Goal: Information Seeking & Learning: Get advice/opinions

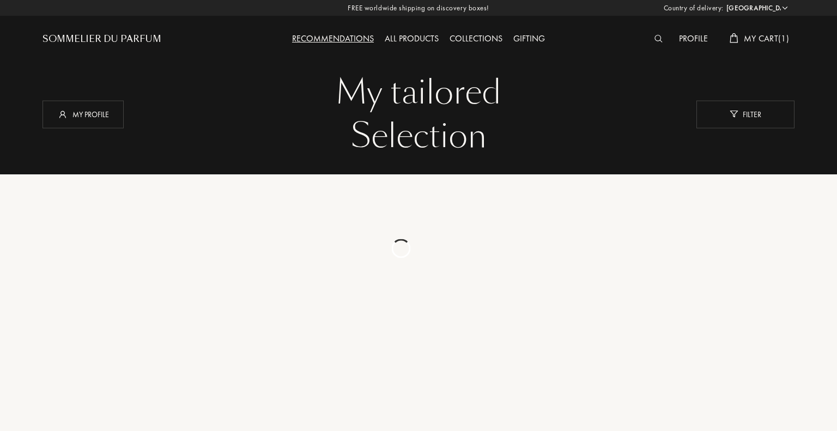
select select "UK"
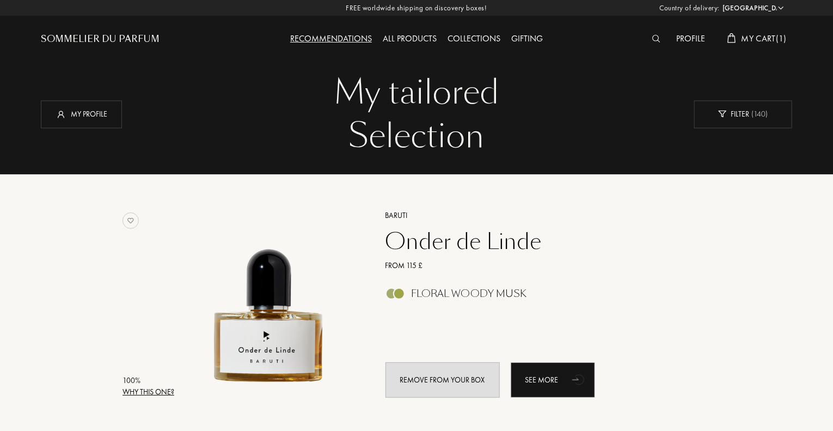
click at [765, 34] on span "My Cart ( 1 )" at bounding box center [764, 38] width 45 height 11
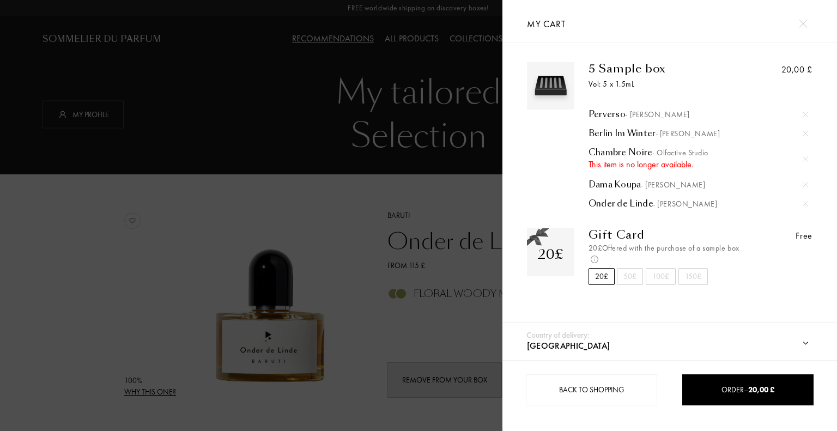
click at [802, 157] on img at bounding box center [804, 158] width 5 height 5
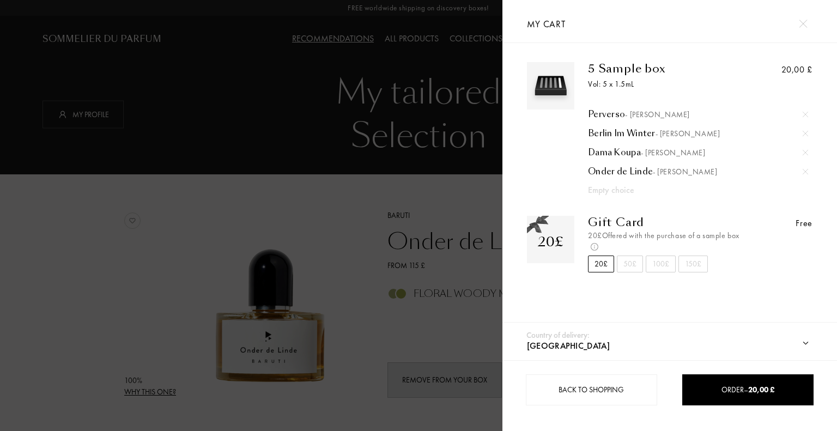
click at [802, 112] on img at bounding box center [804, 114] width 5 height 5
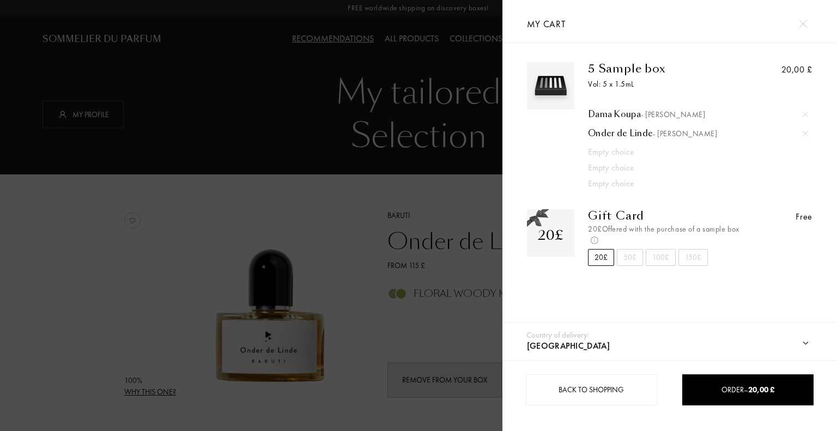
click at [802, 112] on img at bounding box center [804, 114] width 5 height 5
click at [802, 113] on img at bounding box center [804, 114] width 5 height 5
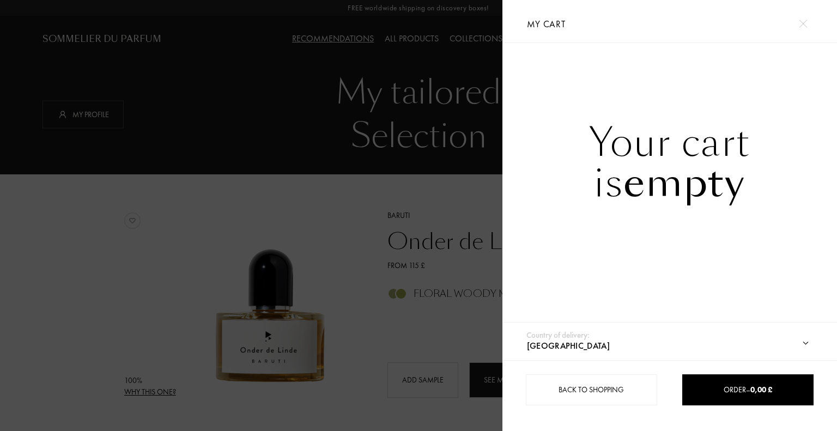
click at [804, 23] on img at bounding box center [803, 24] width 8 height 8
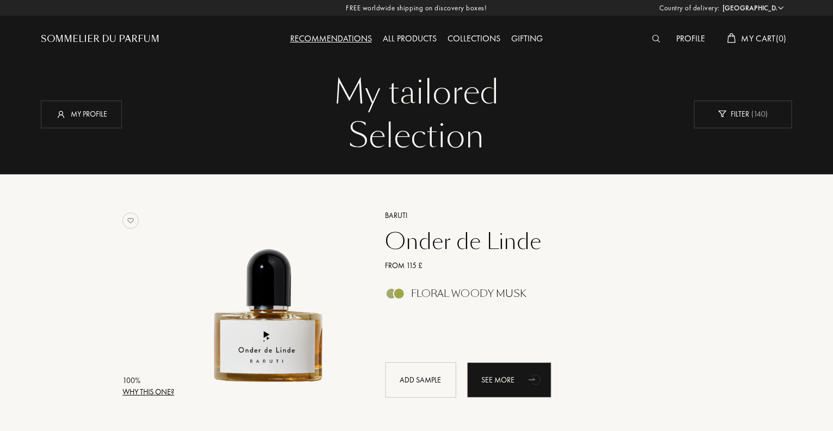
click at [412, 38] on div "All products" at bounding box center [410, 39] width 65 height 14
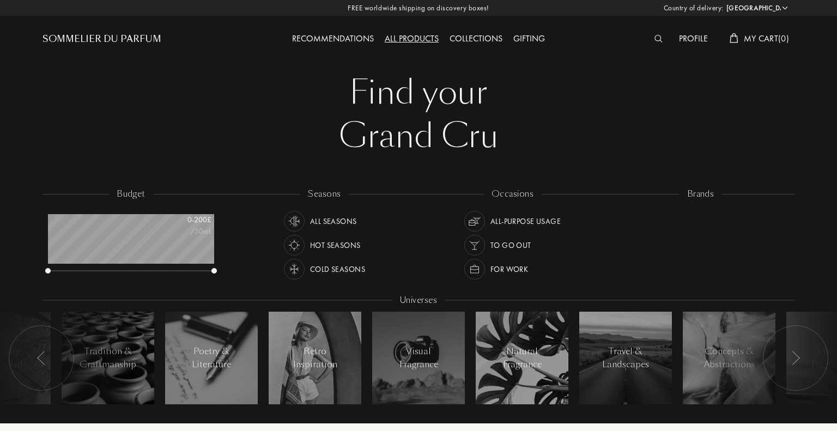
select select "UK"
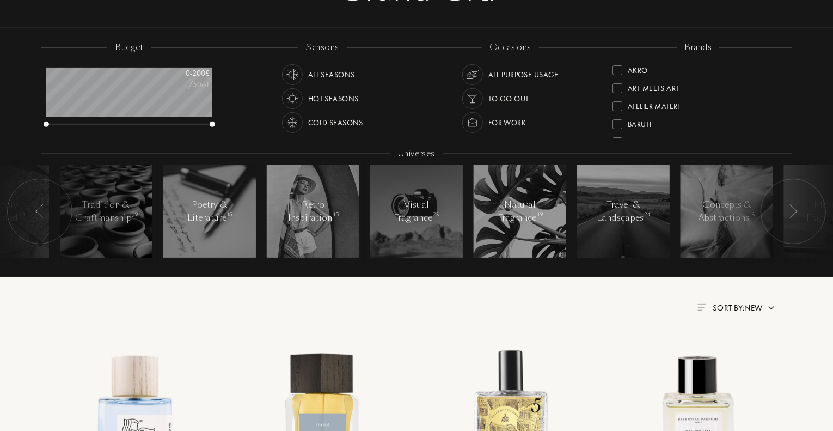
scroll to position [163, 0]
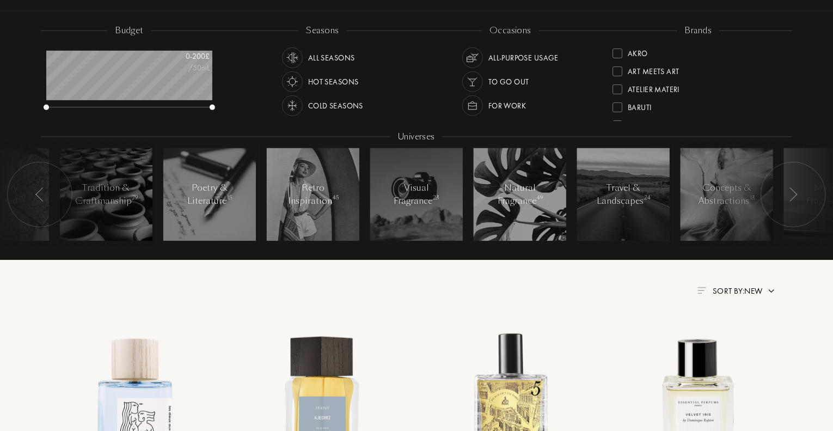
click at [42, 186] on div at bounding box center [39, 194] width 65 height 65
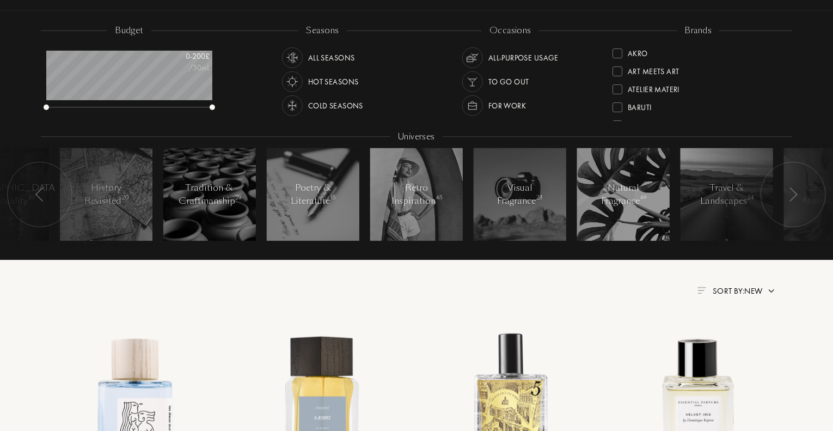
click at [790, 196] on img at bounding box center [793, 194] width 9 height 14
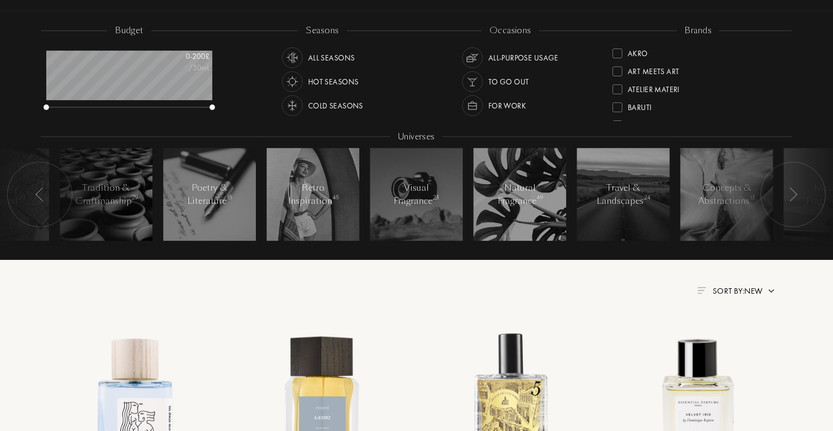
click at [790, 196] on img at bounding box center [793, 194] width 9 height 14
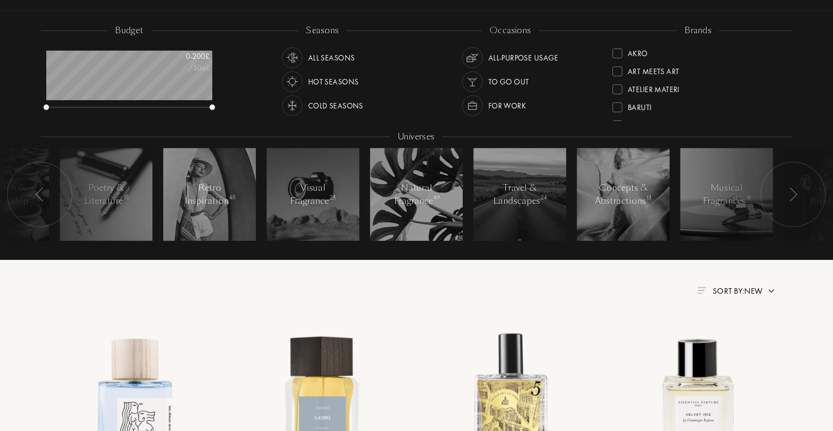
click at [786, 196] on div at bounding box center [793, 194] width 65 height 65
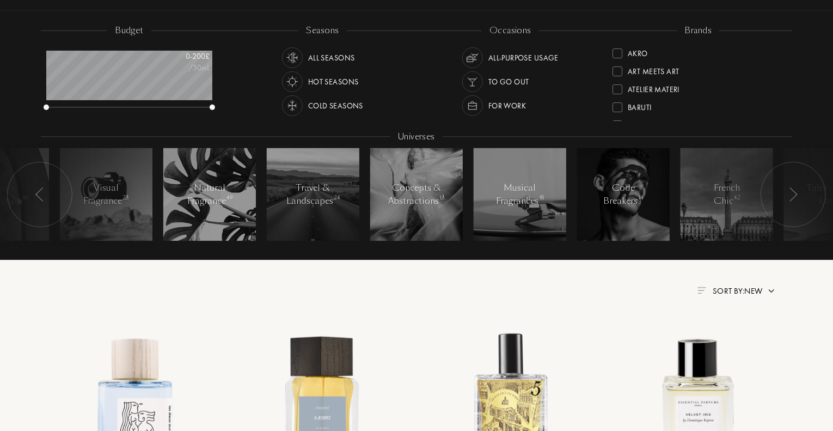
click at [786, 196] on div at bounding box center [793, 194] width 65 height 65
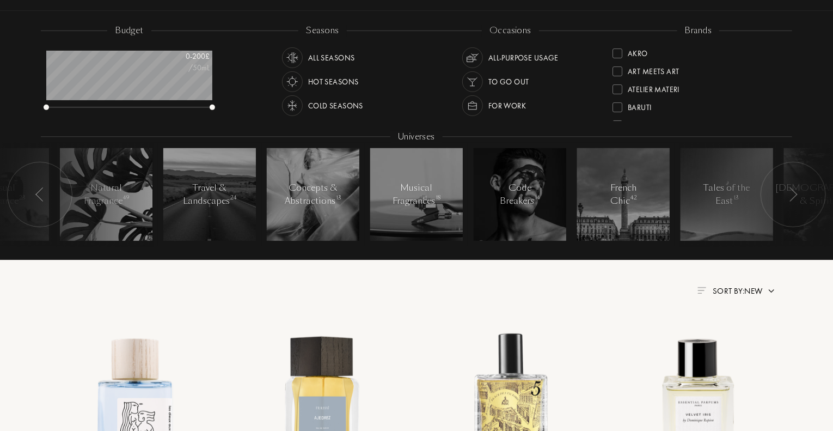
click at [728, 198] on div at bounding box center [760, 195] width 163 height 104
click at [741, 193] on div at bounding box center [760, 195] width 163 height 104
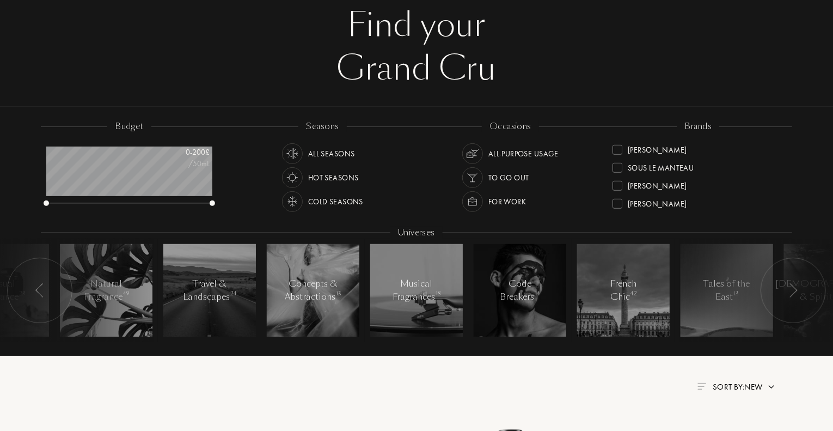
scroll to position [54, 0]
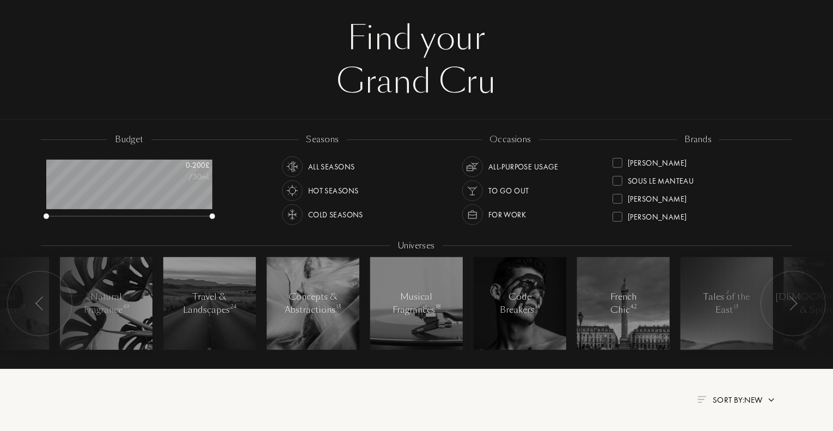
click at [346, 166] on div "All Seasons" at bounding box center [331, 166] width 47 height 21
click at [543, 162] on div "All-purpose Usage" at bounding box center [524, 166] width 70 height 21
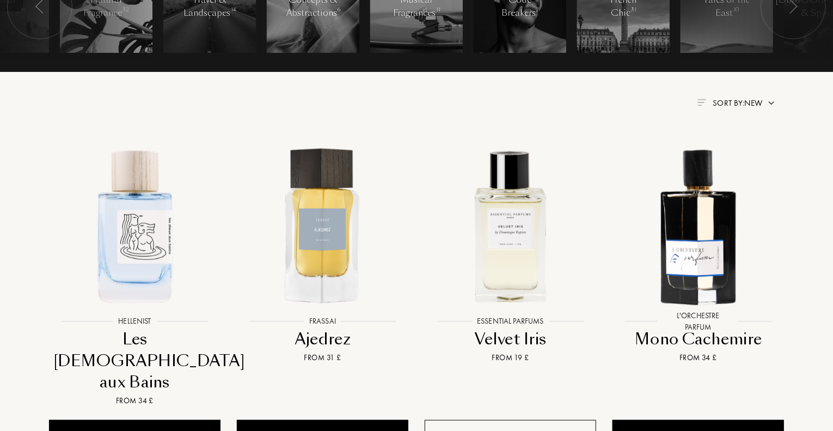
scroll to position [381, 0]
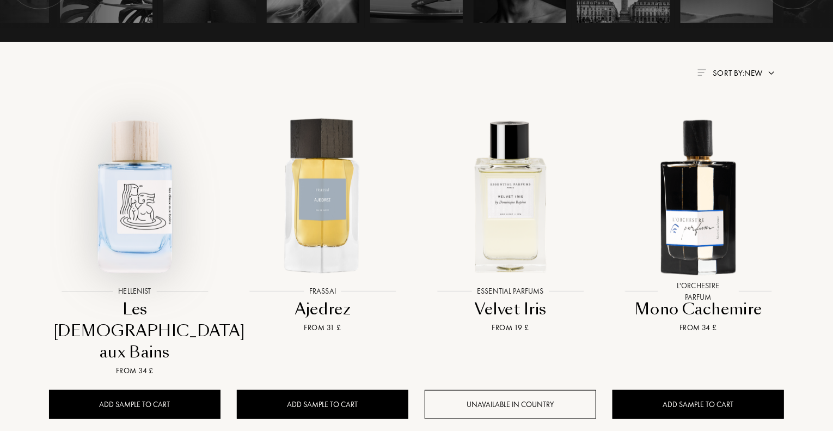
click at [146, 288] on div at bounding box center [135, 205] width 188 height 212
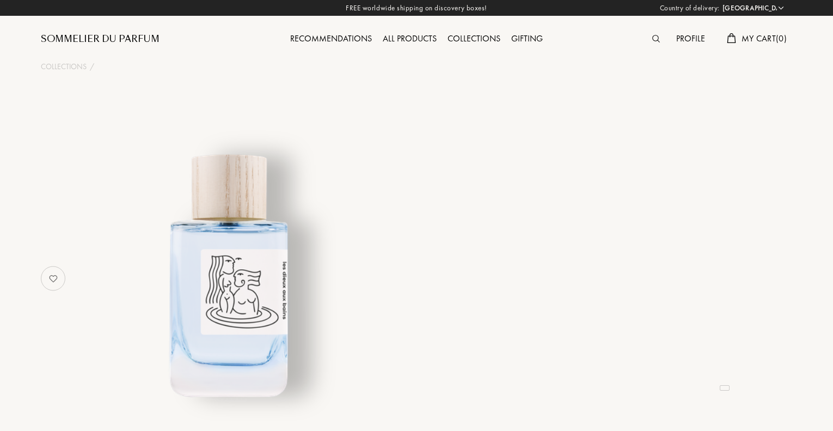
select select "UK"
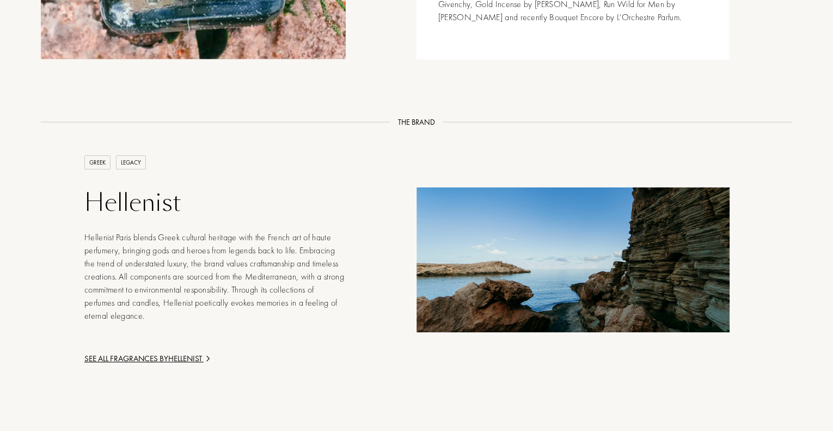
scroll to position [1634, 0]
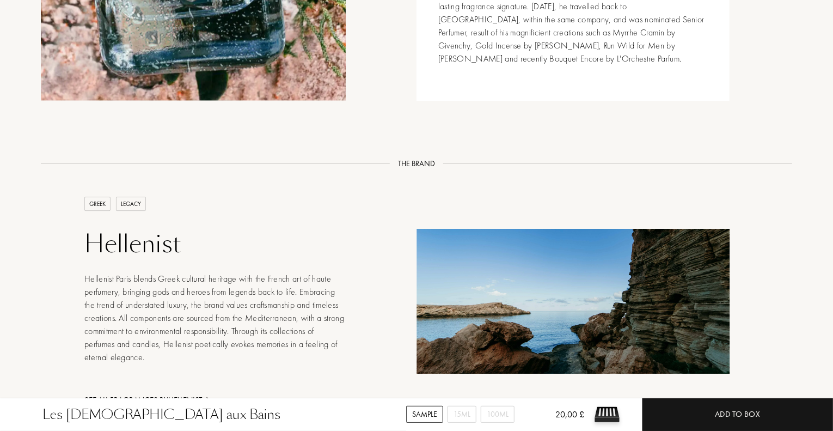
click at [200, 394] on div "See all fragrances by Hellenist" at bounding box center [214, 400] width 261 height 13
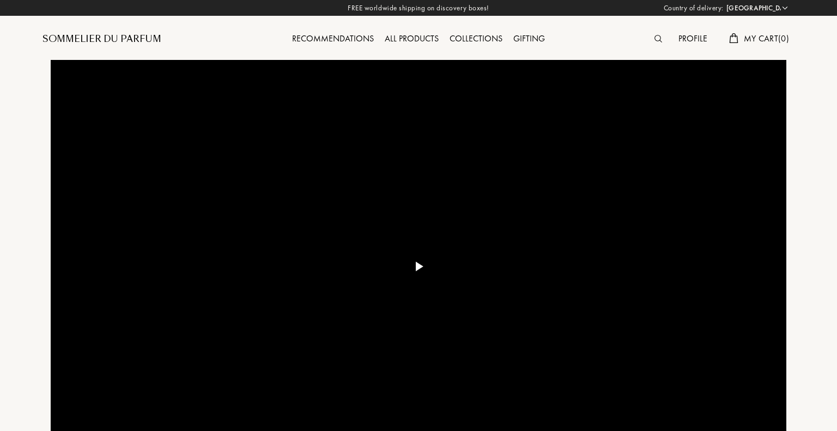
select select "UK"
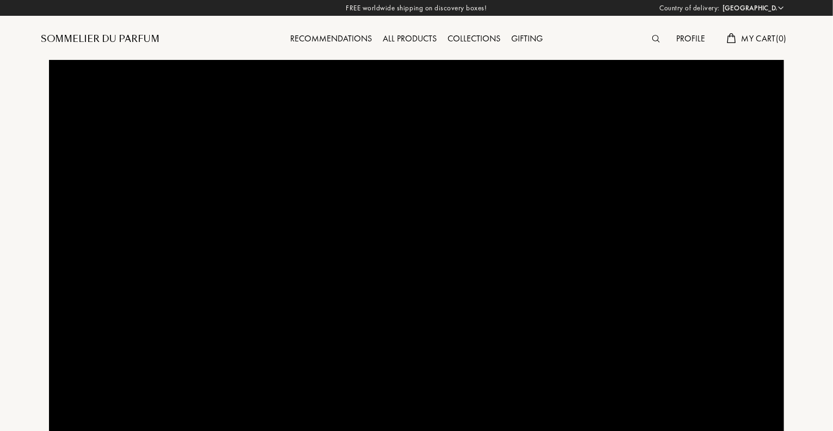
click at [343, 34] on div "Recommendations" at bounding box center [331, 39] width 93 height 14
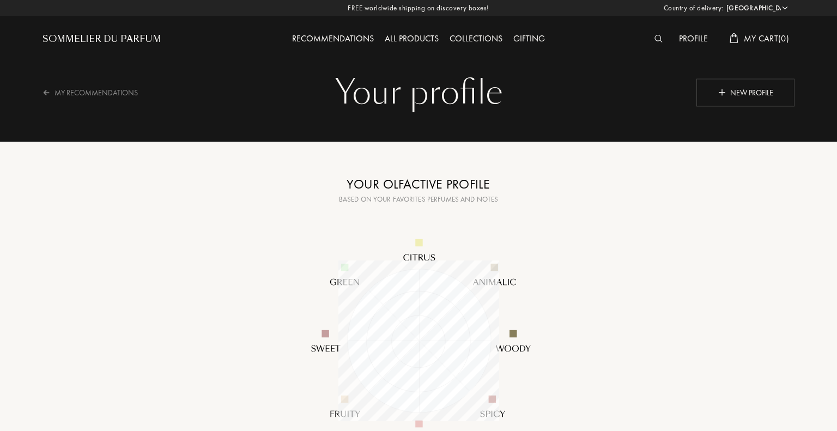
select select "UK"
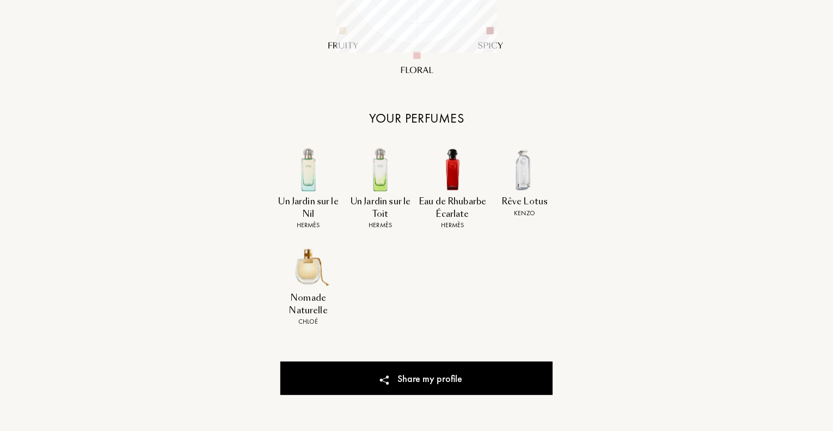
scroll to position [381, 0]
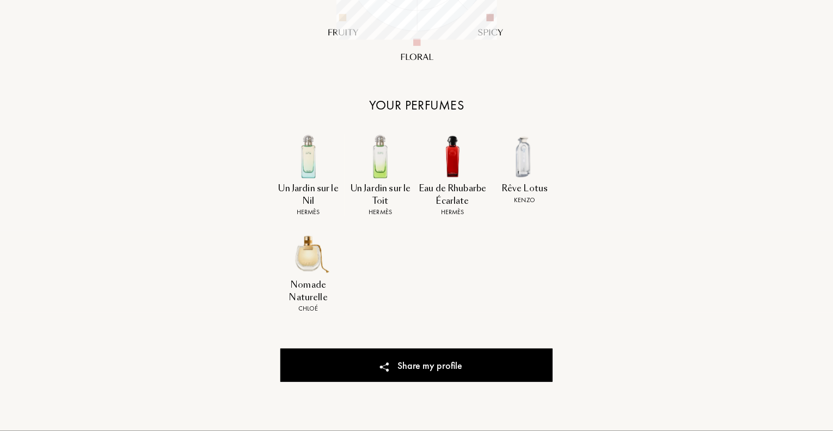
drag, startPoint x: 402, startPoint y: 268, endPoint x: 305, endPoint y: 271, distance: 97.0
click at [379, 270] on div "Un Jardin sur le Nil Hermès Un Jardin sur le Toit Hermès Eau de Rhubarbe Écarla…" at bounding box center [416, 230] width 289 height 193
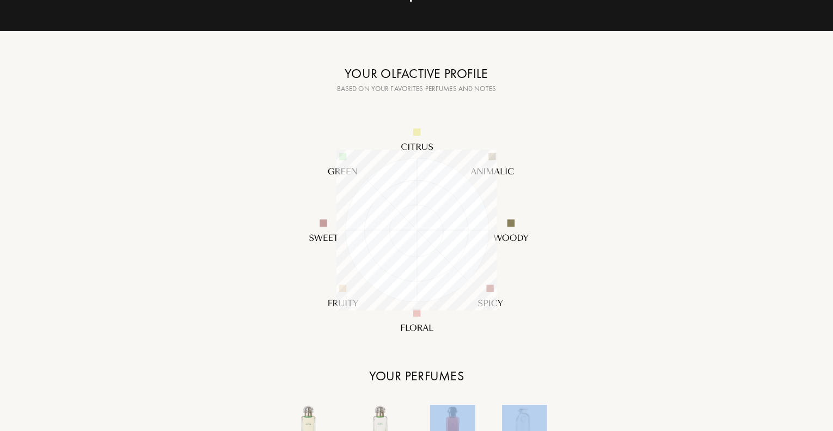
scroll to position [109, 0]
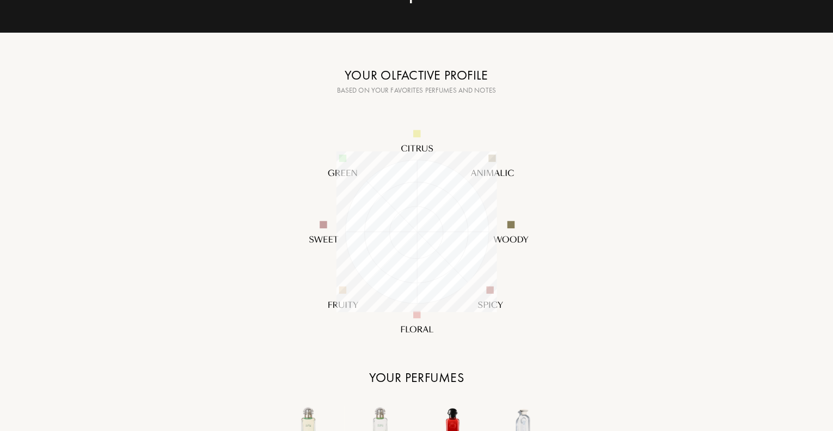
click at [678, 251] on div "Your profile Your profile New profile My Recommendations Copied ! Your olfactiv…" at bounding box center [417, 297] width 784 height 812
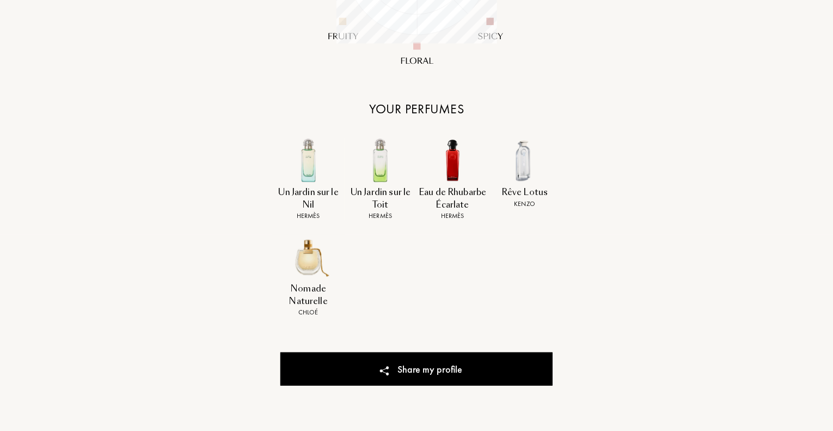
scroll to position [327, 0]
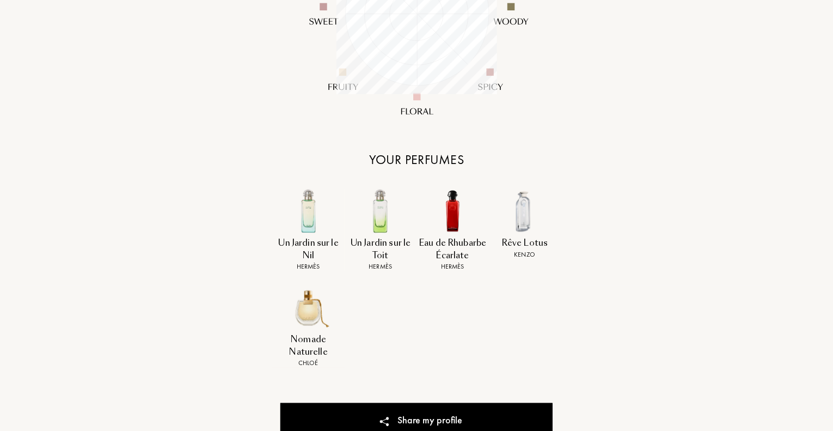
click at [311, 317] on img at bounding box center [308, 307] width 45 height 45
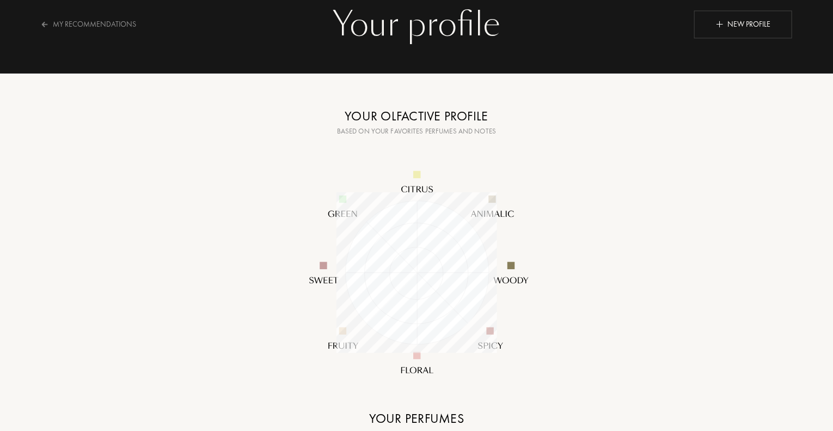
scroll to position [54, 0]
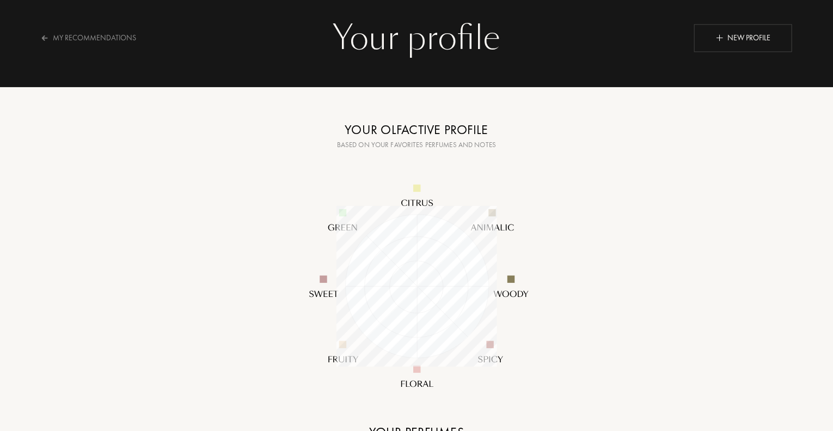
click at [430, 125] on div "Your olfactive profile" at bounding box center [417, 130] width 272 height 20
click at [742, 33] on div "New profile" at bounding box center [744, 38] width 98 height 28
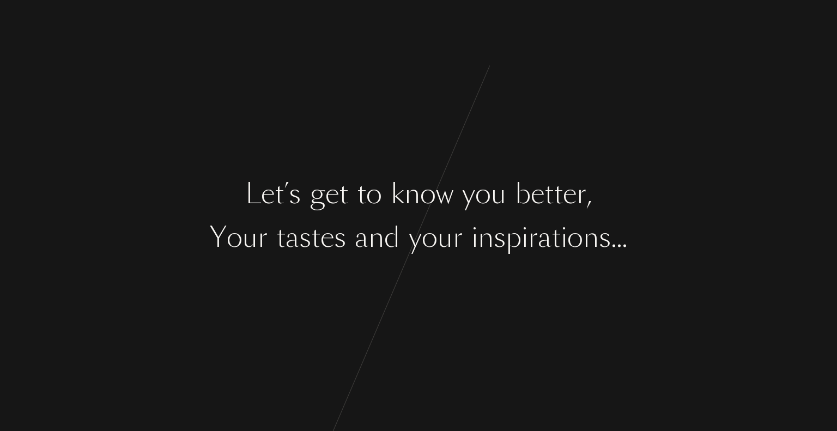
click at [423, 227] on div "o" at bounding box center [430, 237] width 16 height 41
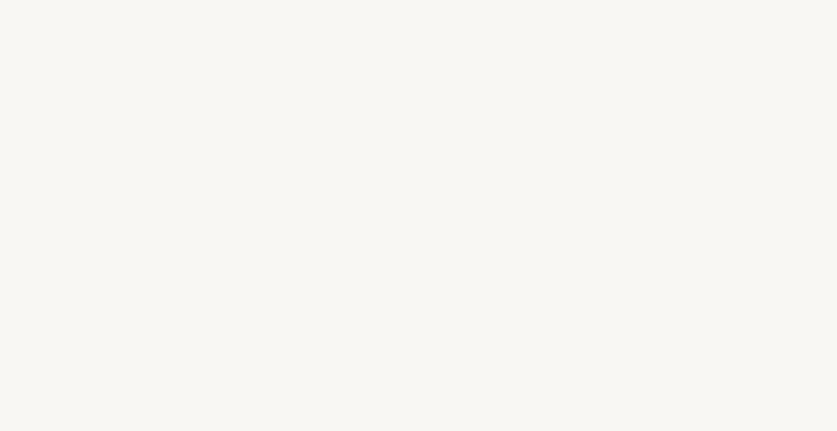
click at [344, 225] on div "s" at bounding box center [340, 237] width 12 height 41
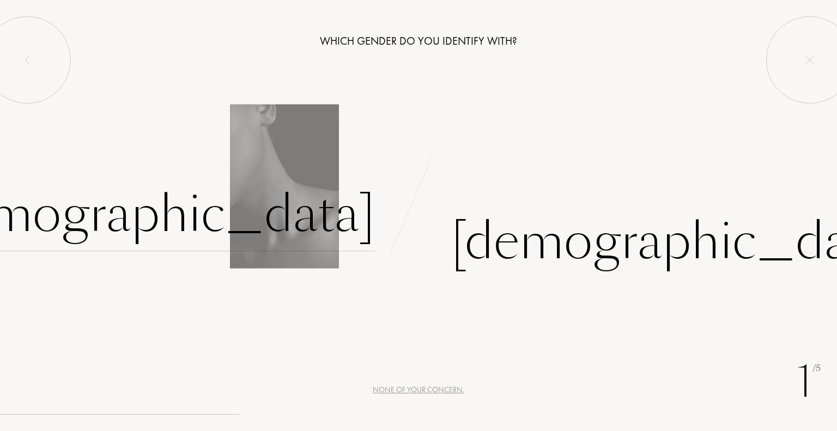
click at [320, 221] on div "Female" at bounding box center [147, 215] width 455 height 74
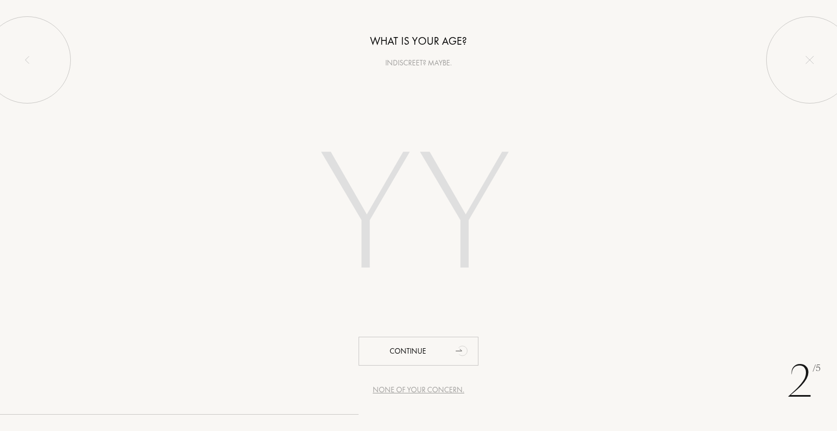
click at [385, 204] on input "number" at bounding box center [418, 217] width 311 height 221
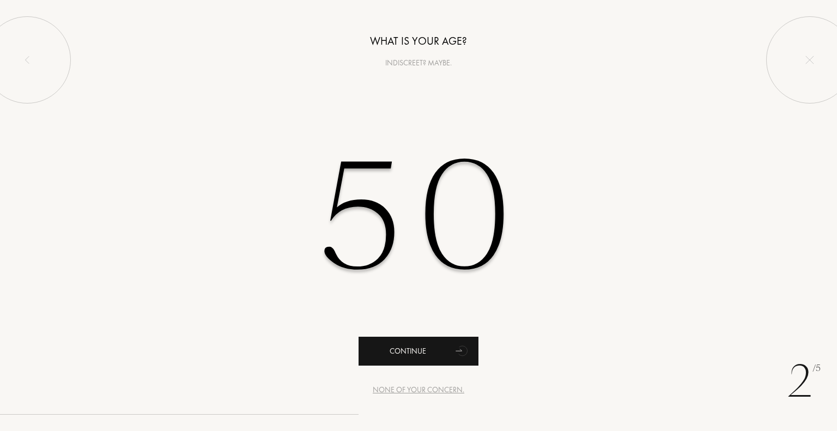
type input "50"
click at [413, 354] on div "Continue" at bounding box center [418, 351] width 120 height 29
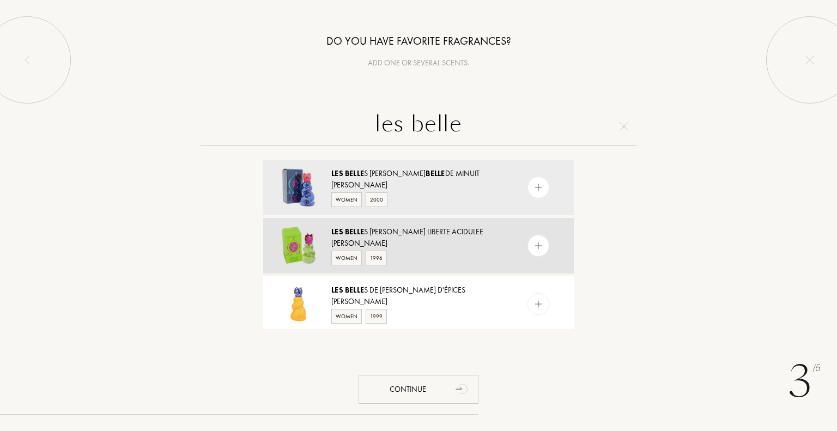
type input "les belle"
click at [424, 235] on div "Les Belle s de Ricci Liberte Acidulee" at bounding box center [417, 231] width 173 height 11
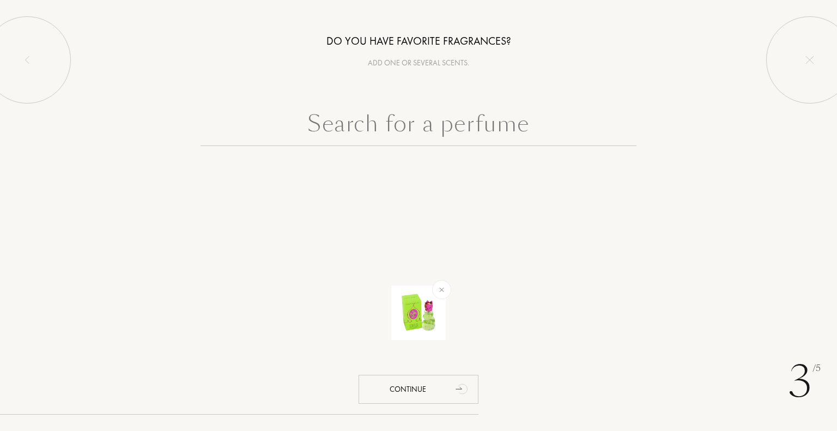
click at [393, 130] on input "text" at bounding box center [418, 126] width 436 height 39
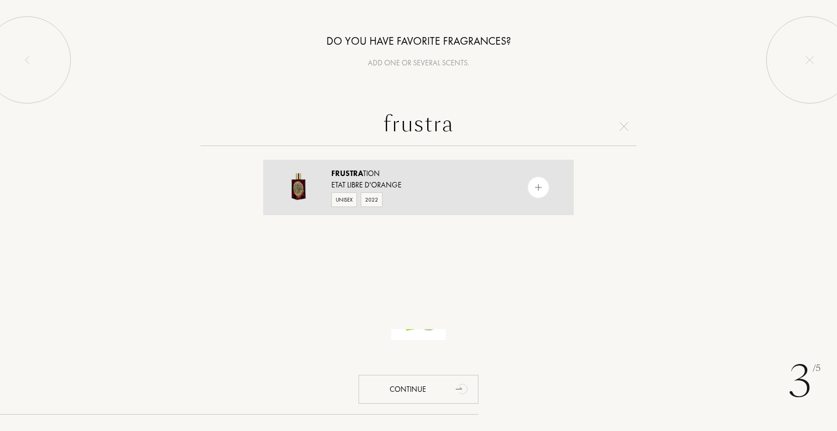
type input "frustra"
click at [360, 174] on span "Frustra" at bounding box center [347, 173] width 32 height 10
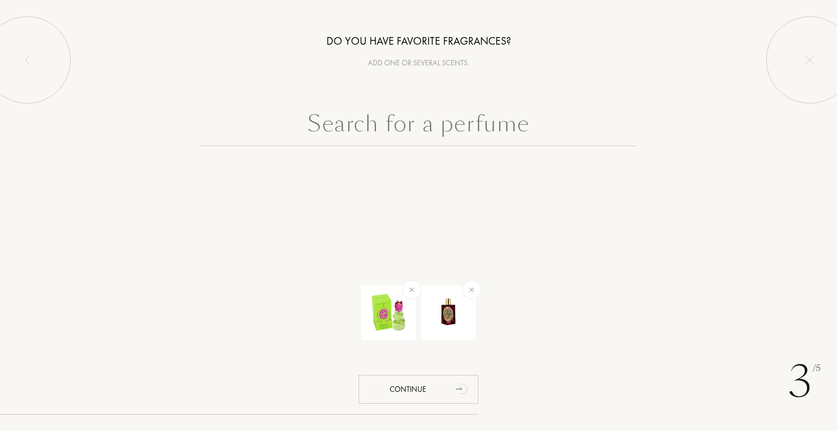
click at [383, 131] on input "text" at bounding box center [418, 126] width 436 height 39
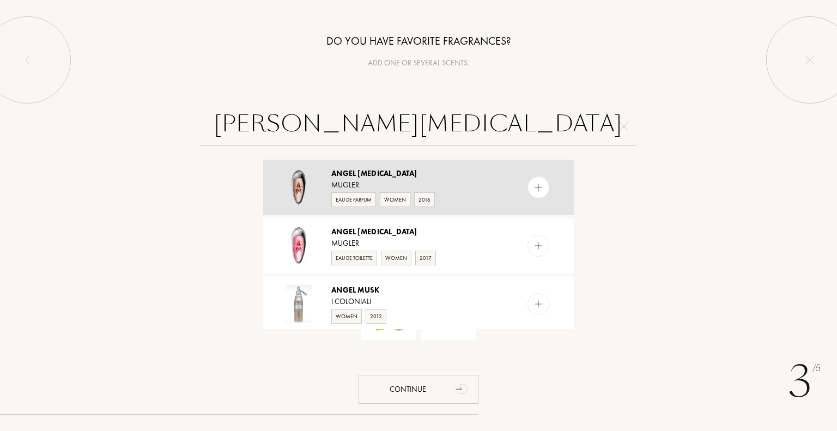
type input "angel muse"
click at [362, 177] on span "Muse" at bounding box center [386, 173] width 59 height 10
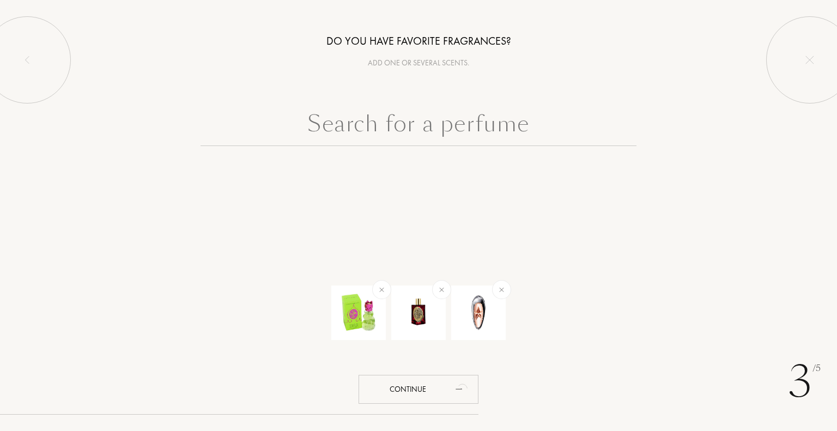
click at [372, 129] on input "text" at bounding box center [418, 126] width 436 height 39
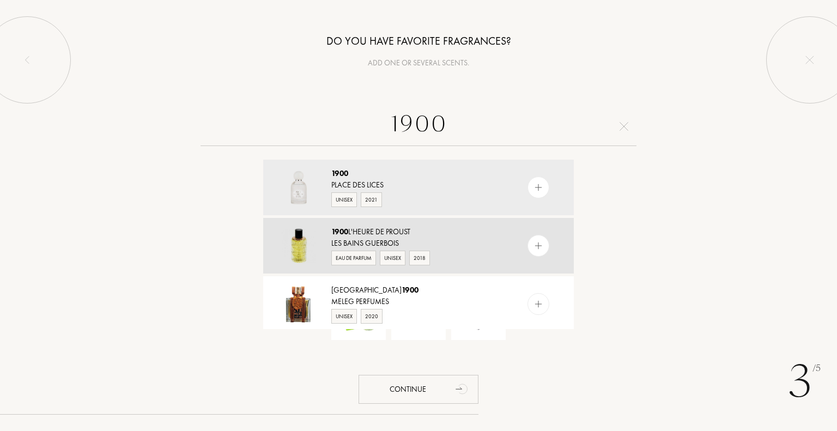
type input "1900"
click at [355, 234] on div "1900 L'Heure De Proust" at bounding box center [417, 231] width 173 height 11
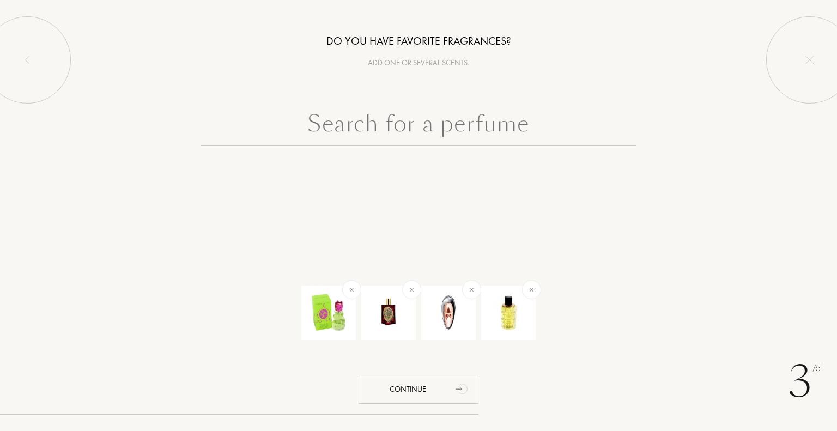
click at [375, 125] on input "text" at bounding box center [418, 126] width 436 height 39
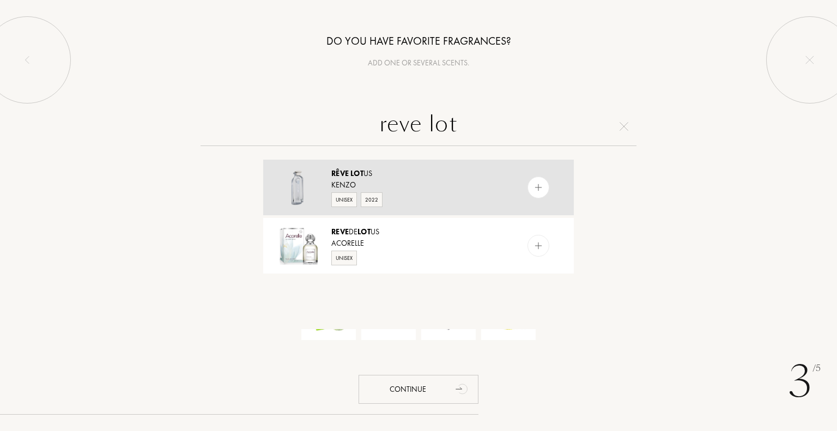
type input "reve lot"
click at [342, 178] on div "Rêve Lot us" at bounding box center [417, 173] width 173 height 11
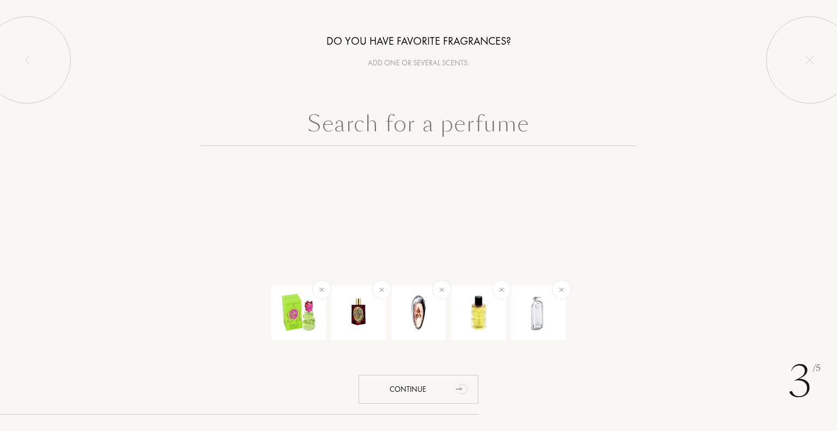
click at [423, 123] on input "text" at bounding box center [418, 126] width 436 height 39
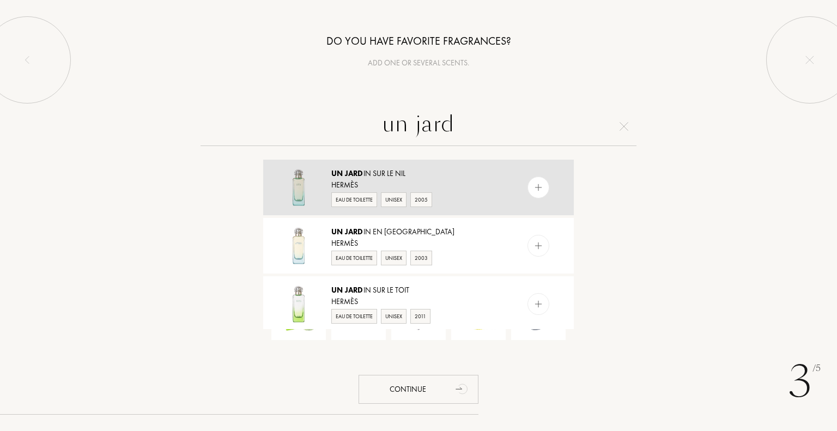
type input "un jard"
click at [373, 172] on div "Un Jard in sur le Nil" at bounding box center [417, 173] width 173 height 11
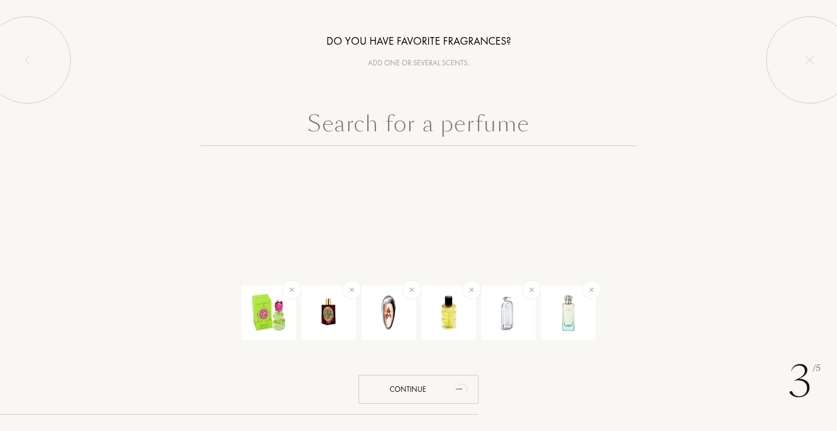
click at [394, 134] on input "text" at bounding box center [418, 126] width 436 height 39
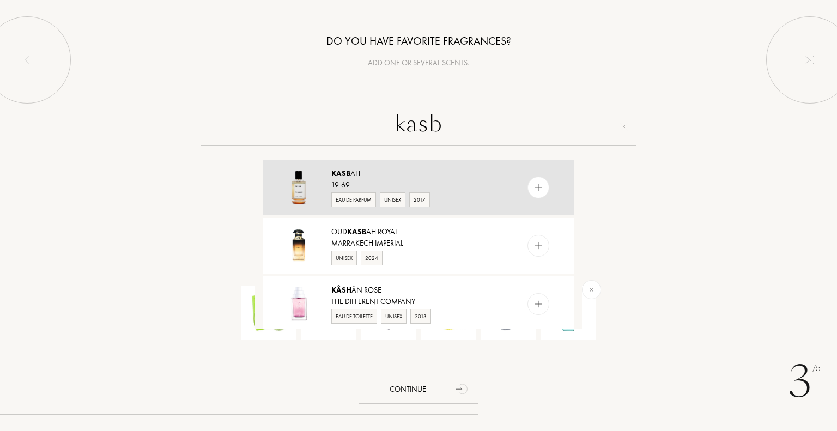
type input "kasb"
click at [352, 165] on div "Kasb ah 19-69 Eau de Parfum Unisex 2017" at bounding box center [418, 188] width 311 height 56
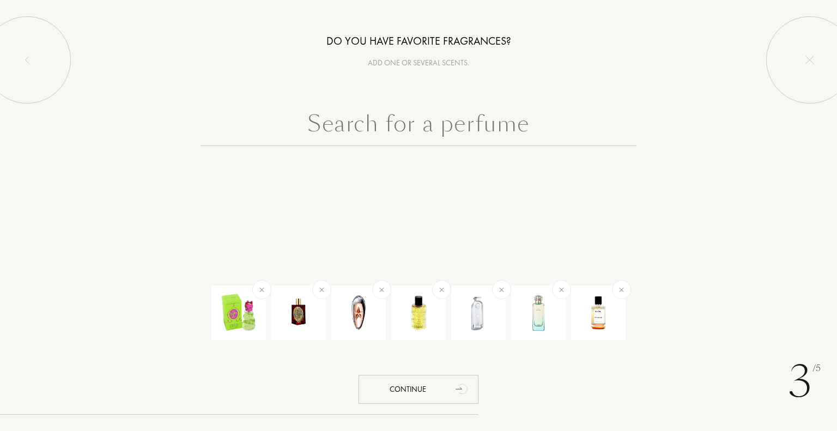
click at [399, 117] on input "text" at bounding box center [418, 126] width 436 height 39
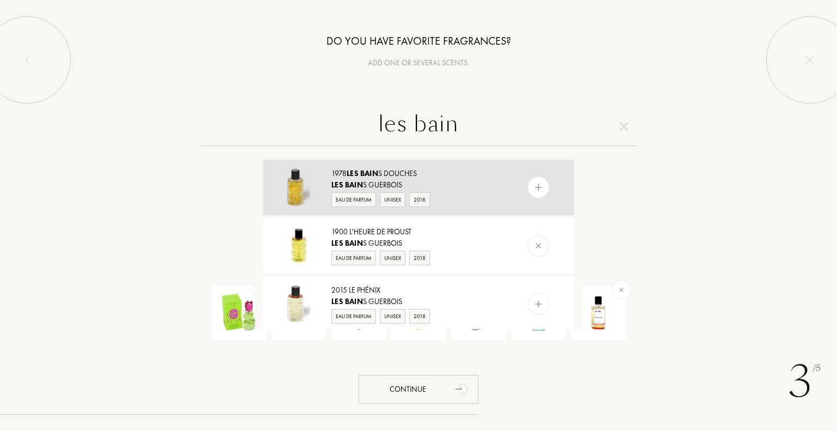
type input "les bain"
click at [373, 173] on span "Bain" at bounding box center [369, 173] width 18 height 10
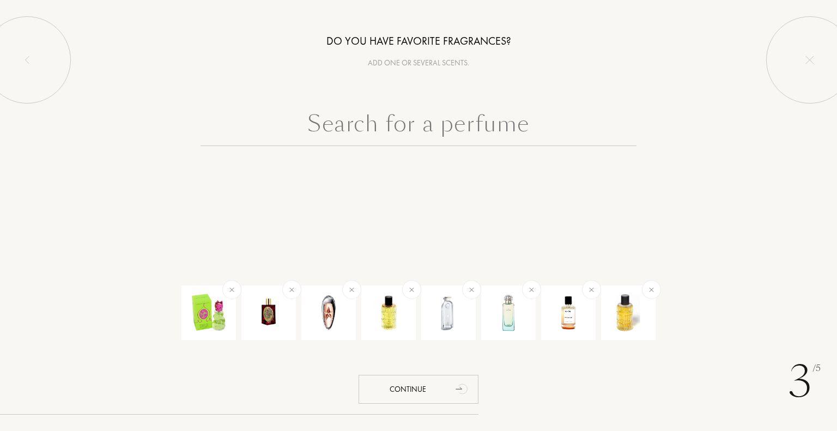
click at [436, 131] on input "text" at bounding box center [418, 126] width 436 height 39
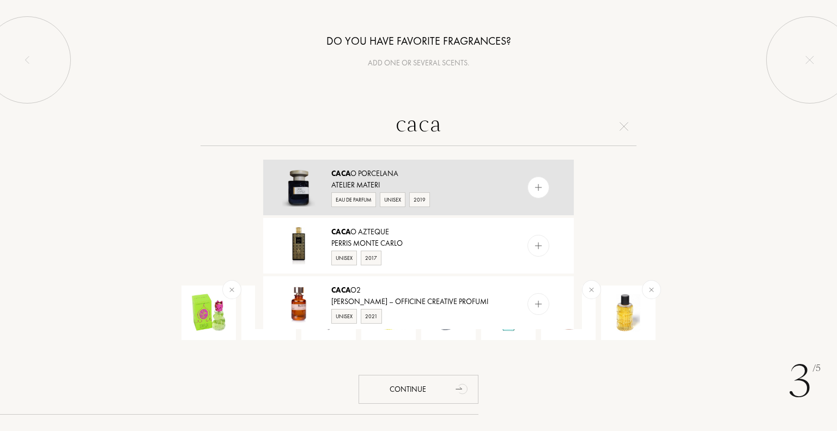
type input "caca"
click at [382, 174] on div "Caca o Porcelana" at bounding box center [417, 173] width 173 height 11
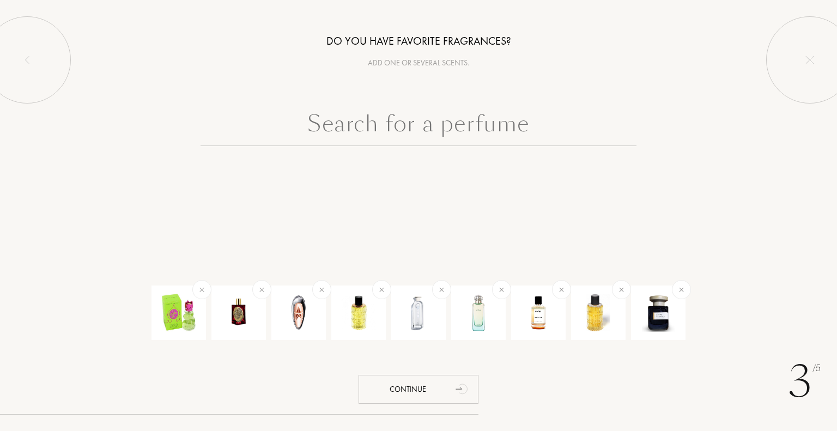
click at [446, 111] on input "text" at bounding box center [418, 126] width 436 height 39
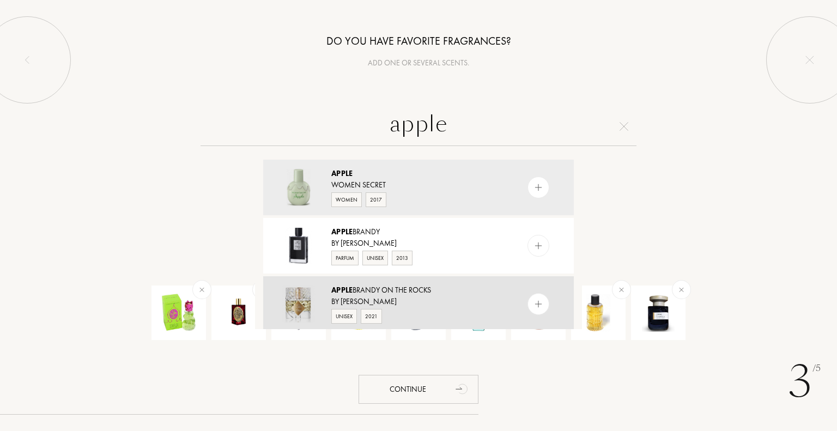
type input "apple"
click at [385, 289] on div "Apple Brandy on the Rocks" at bounding box center [417, 289] width 173 height 11
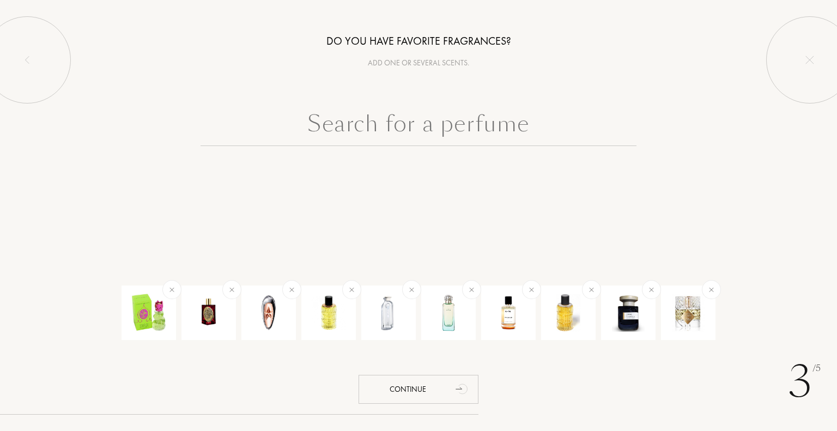
click at [360, 129] on input "text" at bounding box center [418, 126] width 436 height 39
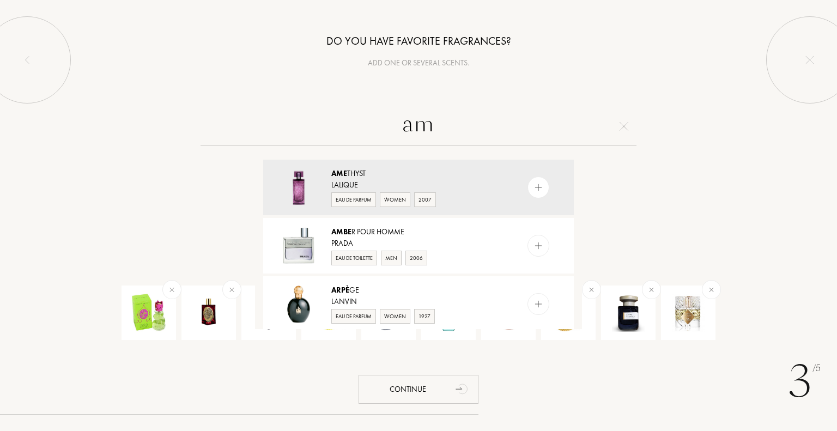
type input "a"
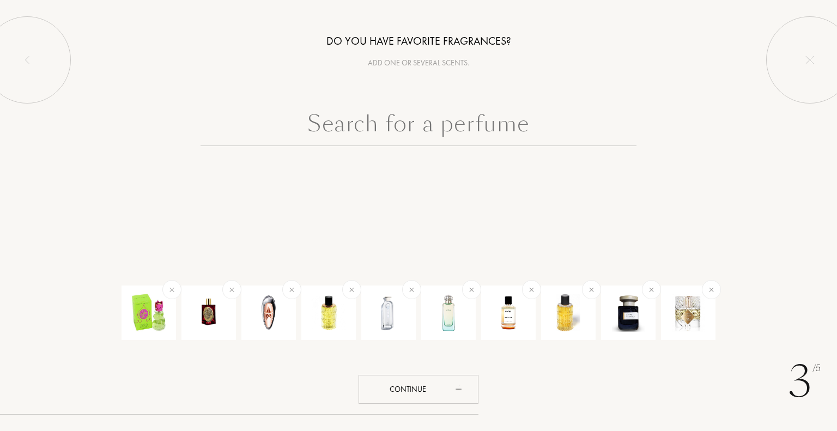
click at [397, 134] on input "text" at bounding box center [418, 126] width 436 height 39
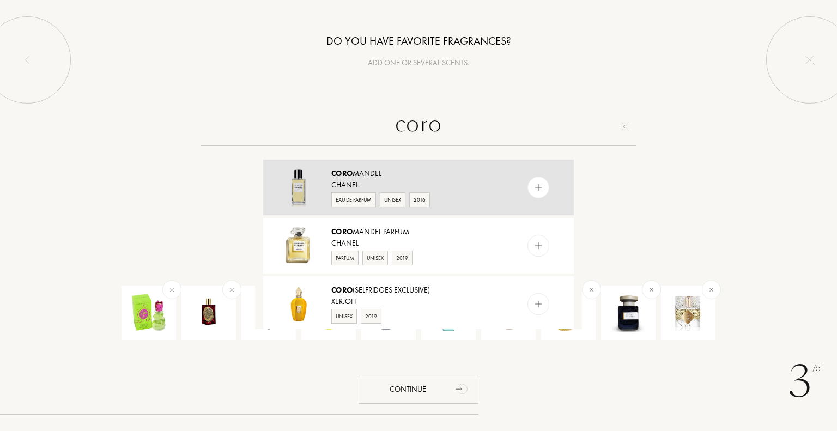
type input "coro"
click at [370, 169] on div "Coro mandel" at bounding box center [417, 173] width 173 height 11
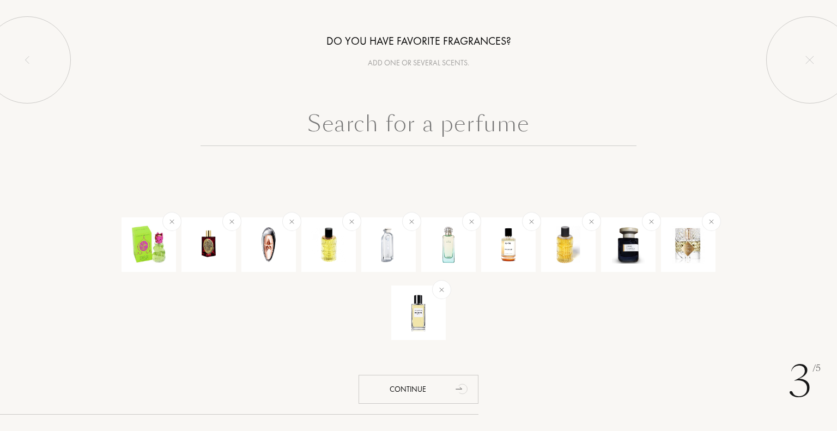
click at [416, 138] on input "text" at bounding box center [418, 126] width 436 height 39
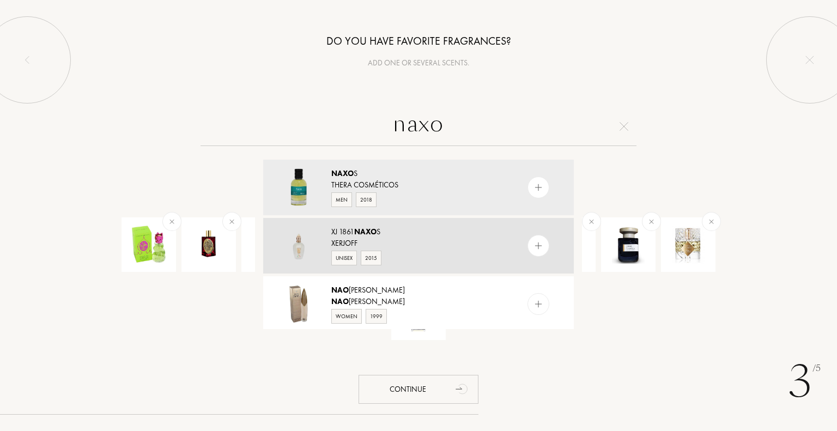
type input "naxo"
click at [361, 235] on span "Naxo" at bounding box center [365, 232] width 22 height 10
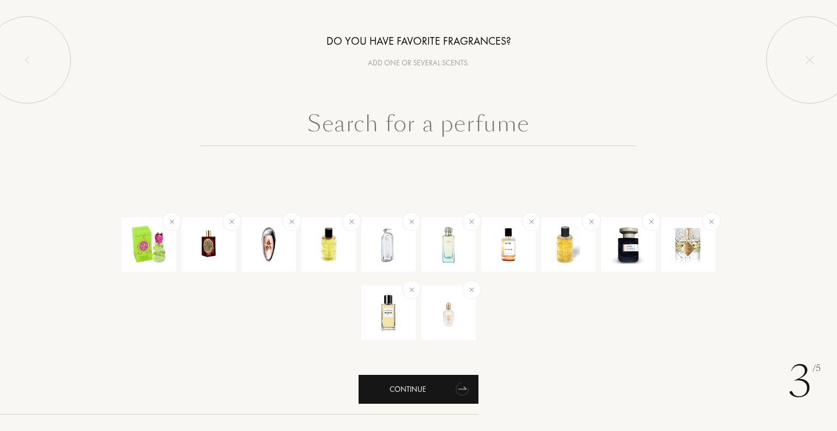
click at [418, 396] on div "Continue" at bounding box center [418, 389] width 120 height 29
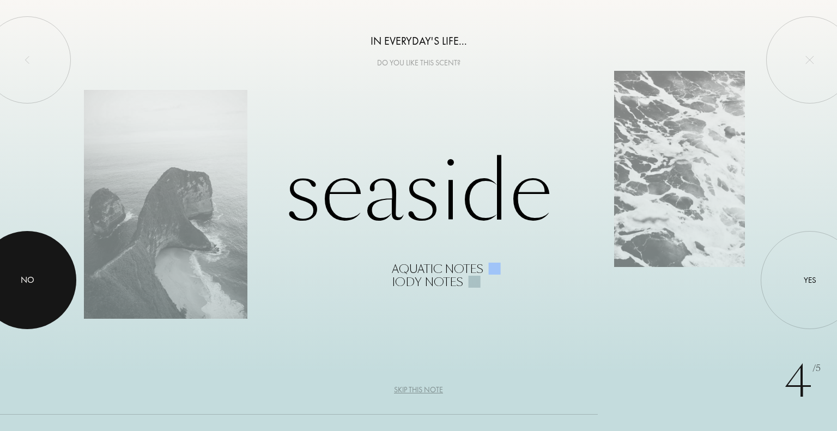
click at [15, 278] on div at bounding box center [27, 280] width 98 height 98
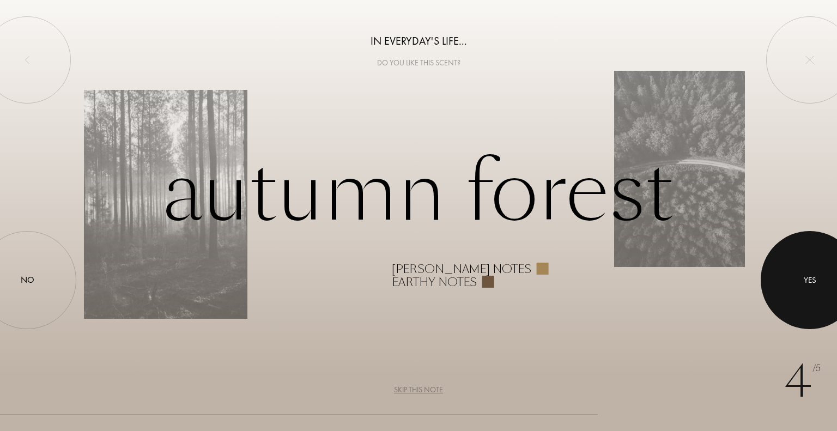
click at [810, 291] on div at bounding box center [809, 280] width 98 height 98
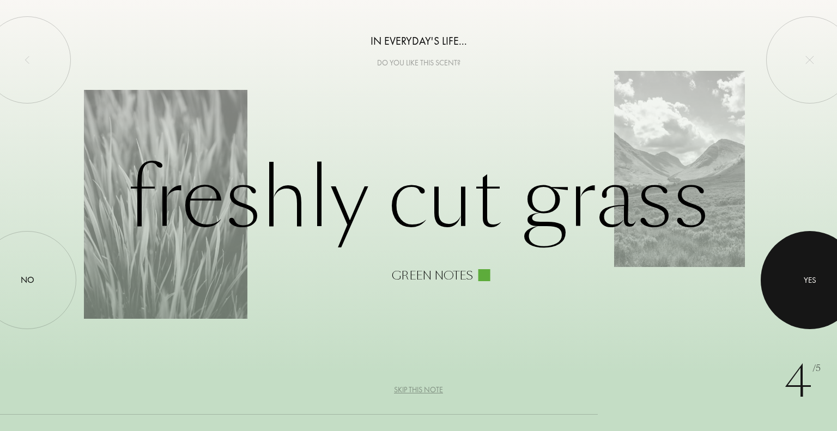
click at [810, 291] on div at bounding box center [809, 280] width 98 height 98
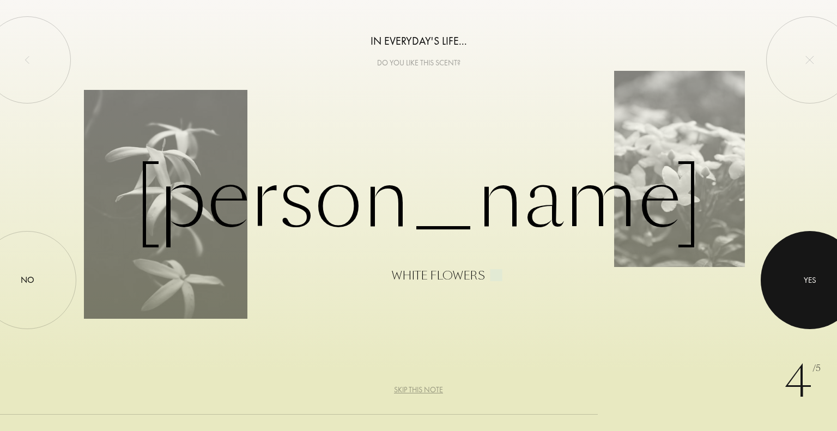
click at [810, 291] on div at bounding box center [809, 280] width 98 height 98
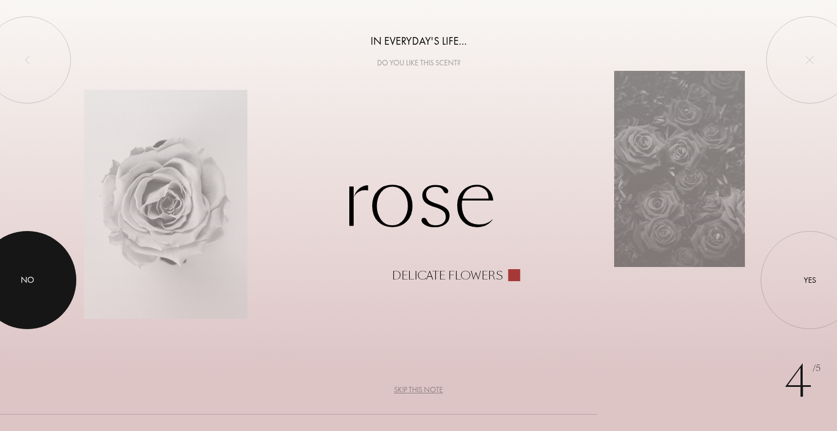
click at [23, 291] on div at bounding box center [27, 280] width 98 height 98
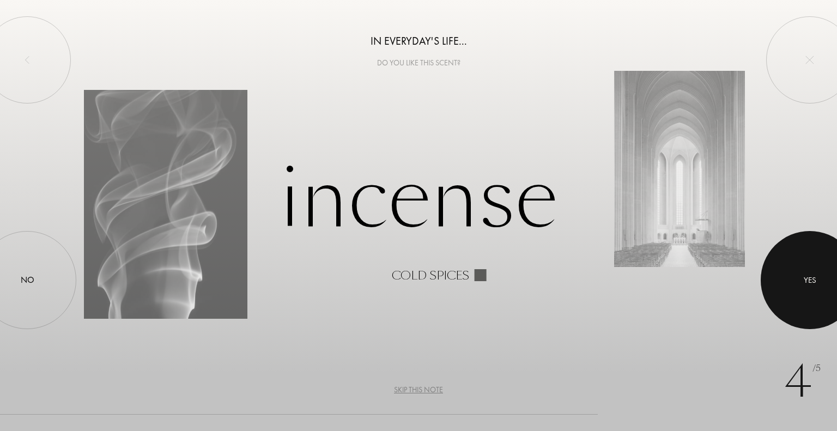
click at [802, 268] on div at bounding box center [809, 280] width 98 height 98
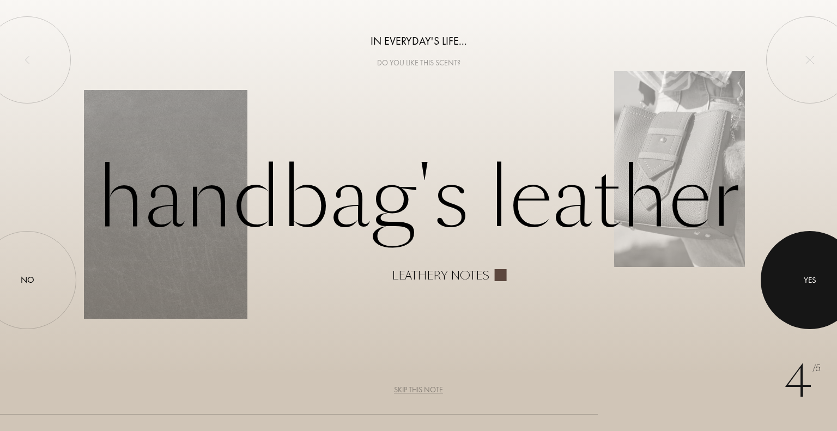
click at [802, 268] on div at bounding box center [809, 280] width 98 height 98
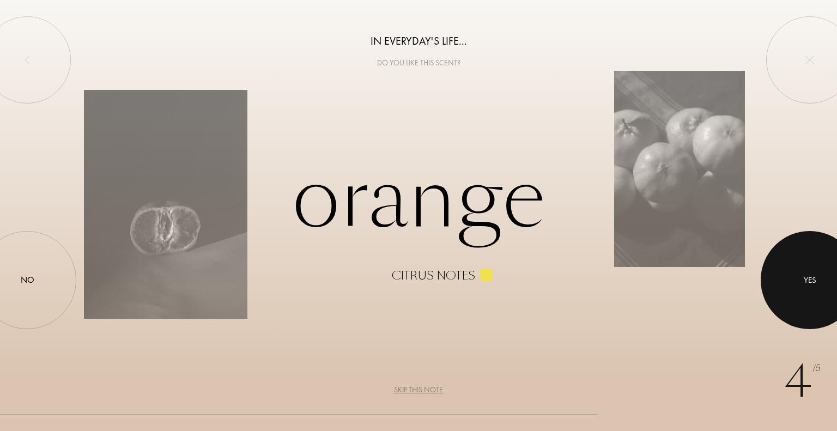
click at [802, 268] on div at bounding box center [809, 280] width 98 height 98
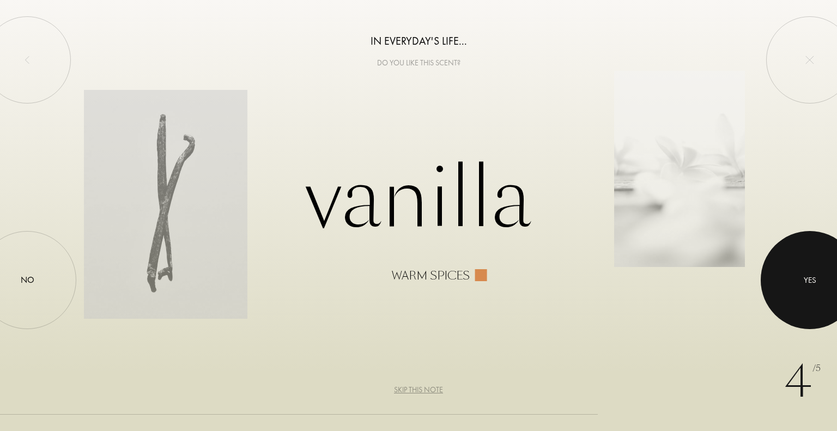
click at [802, 268] on div at bounding box center [809, 280] width 98 height 98
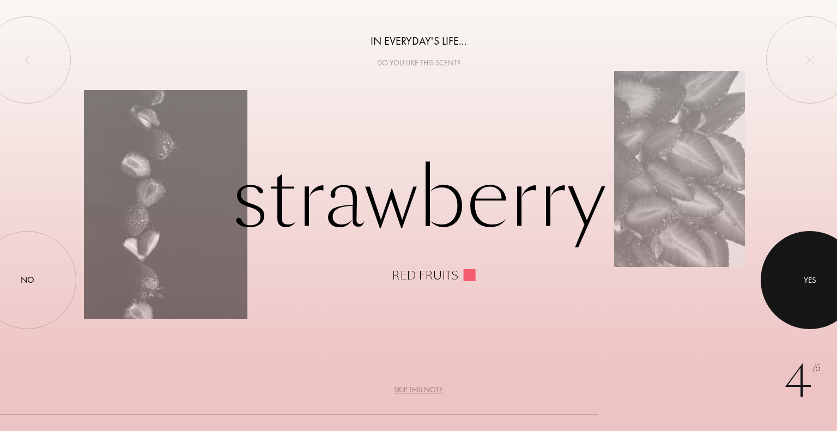
click at [802, 268] on div at bounding box center [809, 280] width 98 height 98
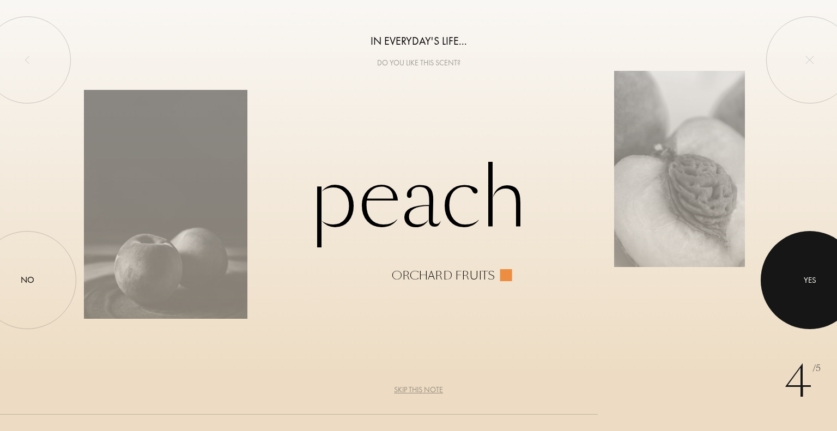
click at [802, 268] on div at bounding box center [809, 280] width 98 height 98
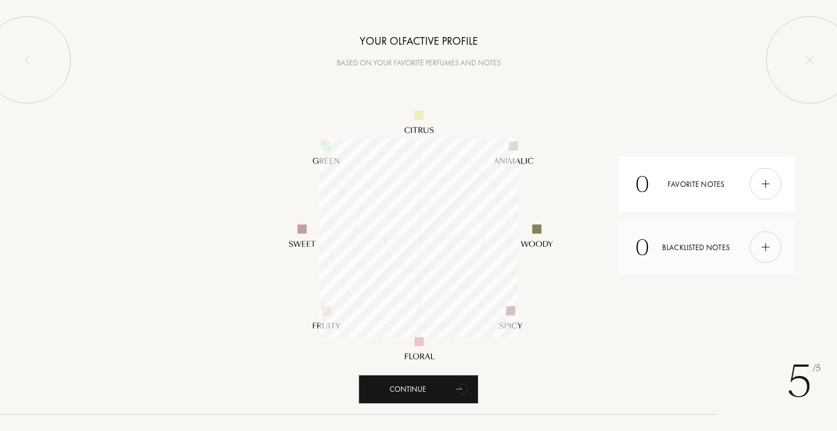
scroll to position [199, 199]
click at [763, 175] on div at bounding box center [766, 184] width 32 height 32
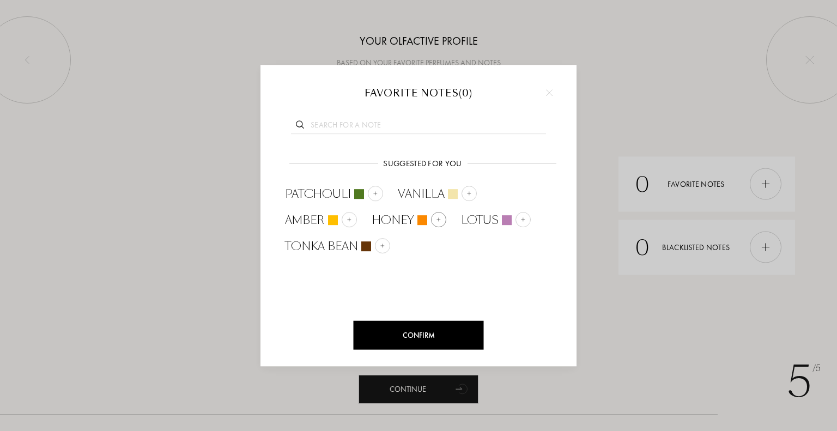
click at [436, 221] on img at bounding box center [438, 218] width 5 height 5
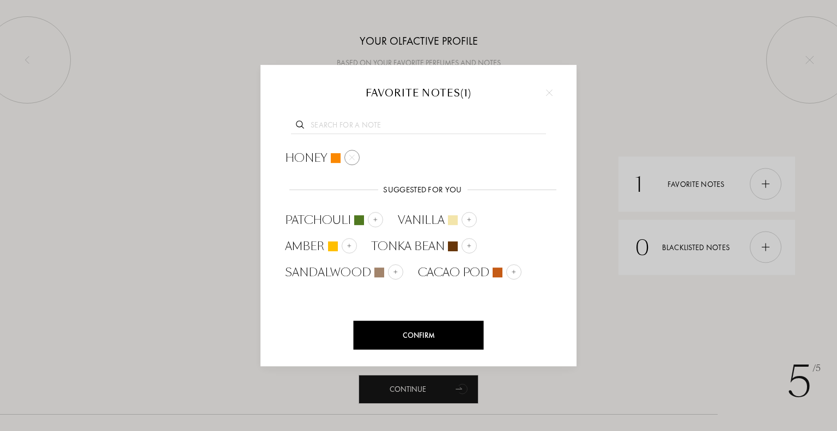
click at [355, 158] on div at bounding box center [351, 157] width 15 height 15
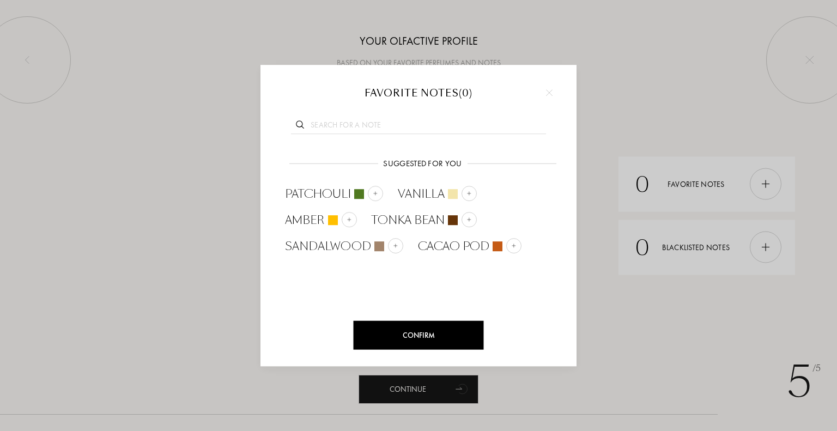
click at [550, 90] on img at bounding box center [549, 92] width 7 height 7
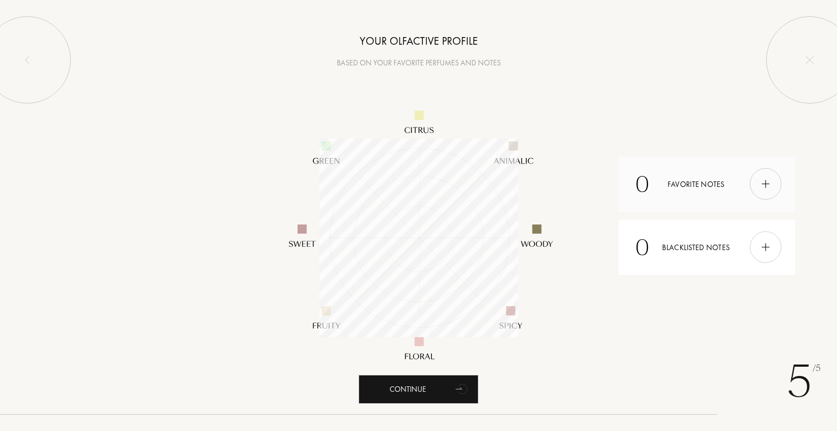
click at [768, 184] on img at bounding box center [765, 184] width 12 height 12
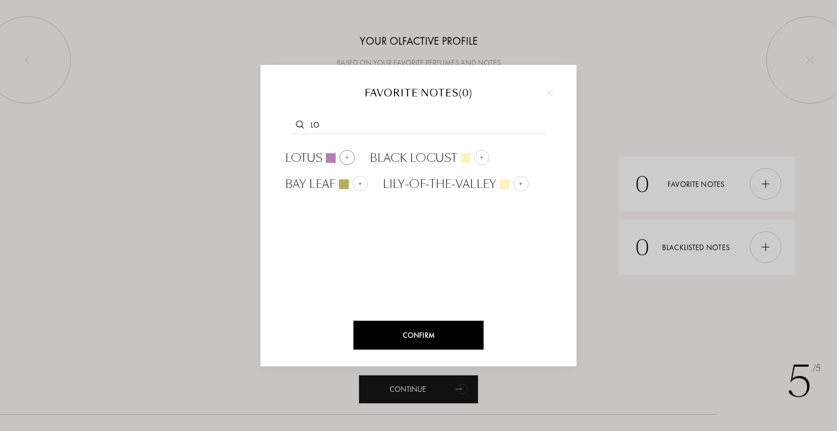
type input "lo"
click at [350, 159] on div at bounding box center [346, 157] width 15 height 15
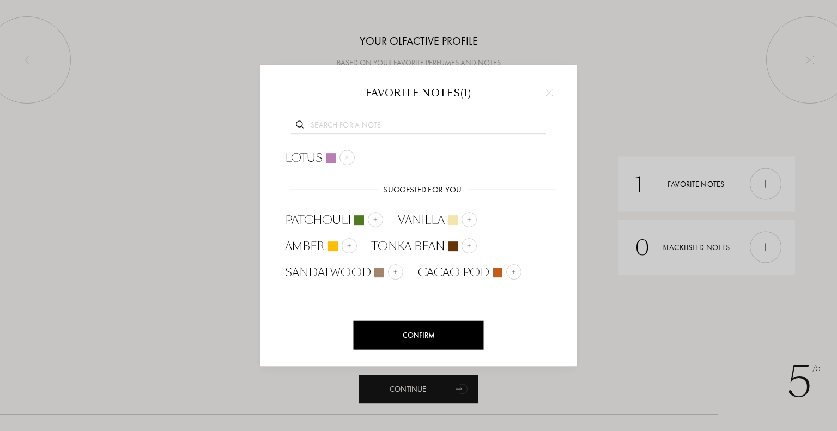
click at [547, 91] on img at bounding box center [549, 92] width 7 height 7
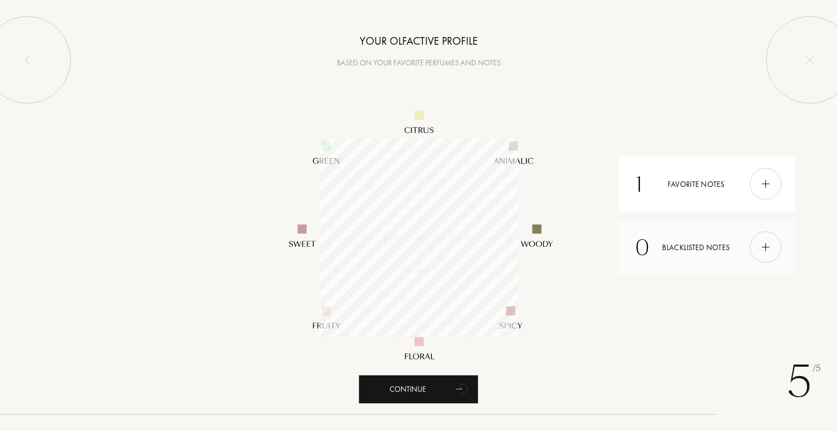
click at [776, 250] on div at bounding box center [766, 248] width 32 height 32
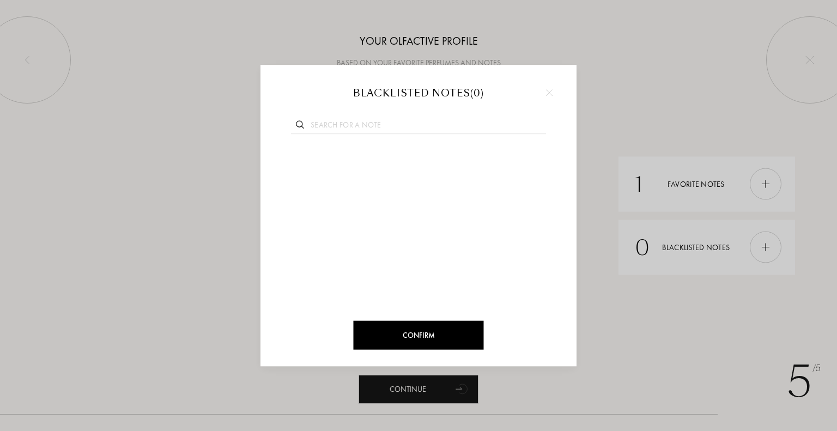
click at [547, 87] on div at bounding box center [549, 92] width 16 height 16
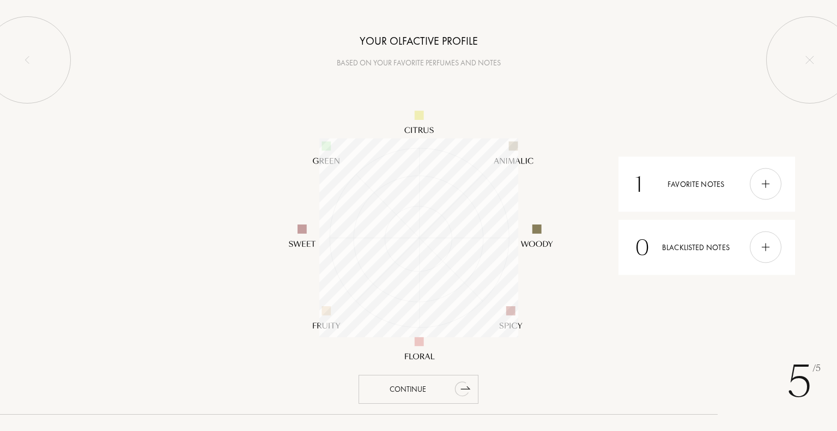
click at [421, 386] on div "Continue" at bounding box center [418, 389] width 120 height 29
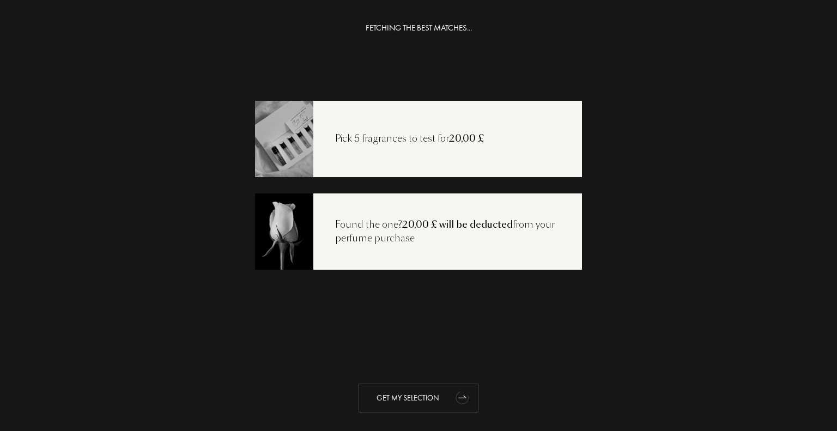
click at [433, 391] on div "Get my selection" at bounding box center [418, 398] width 120 height 29
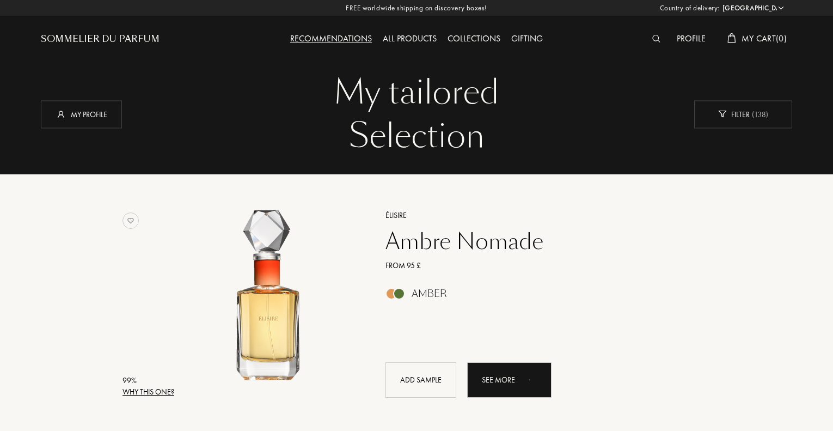
select select "UK"
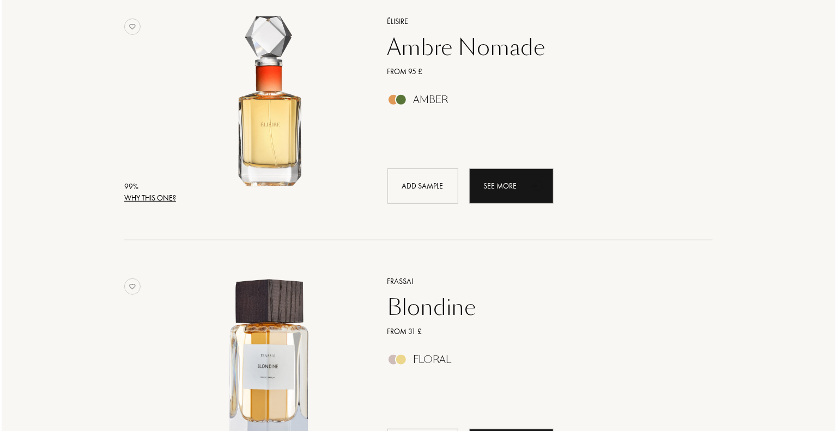
scroll to position [218, 0]
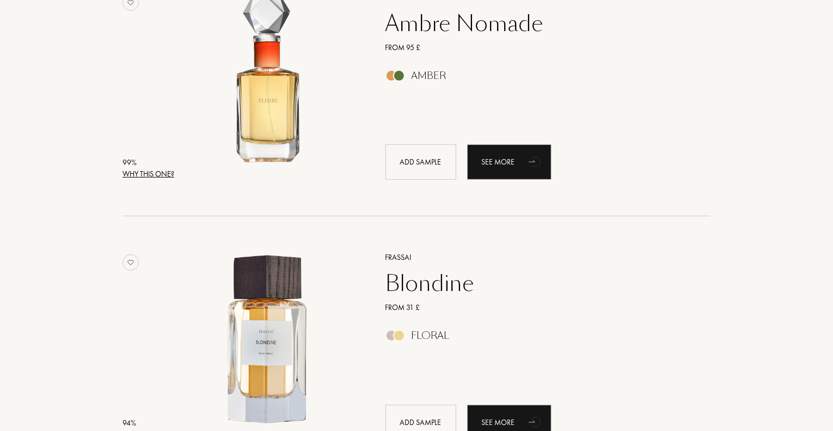
click at [159, 174] on div "Why this one?" at bounding box center [149, 173] width 52 height 11
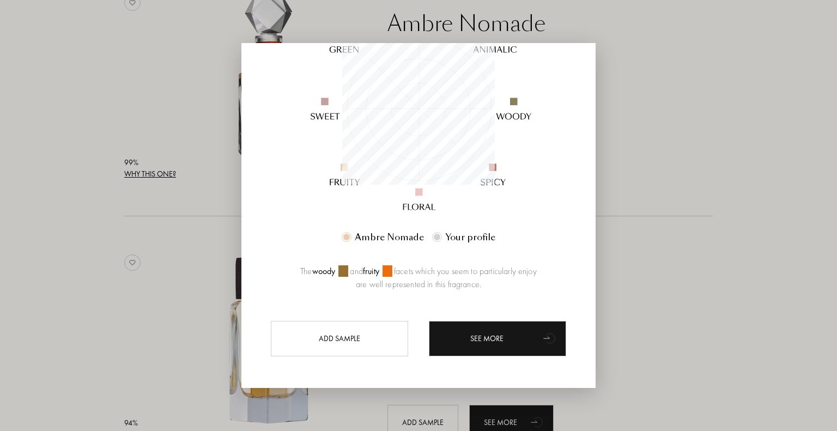
scroll to position [167, 0]
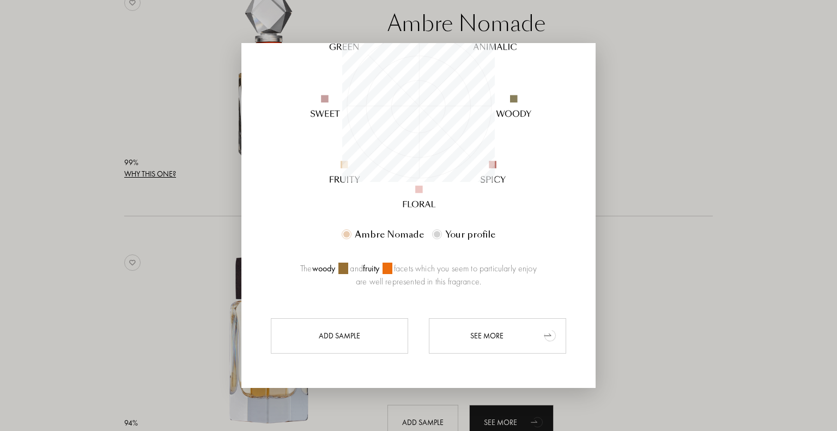
click at [488, 332] on div "See more" at bounding box center [497, 335] width 137 height 35
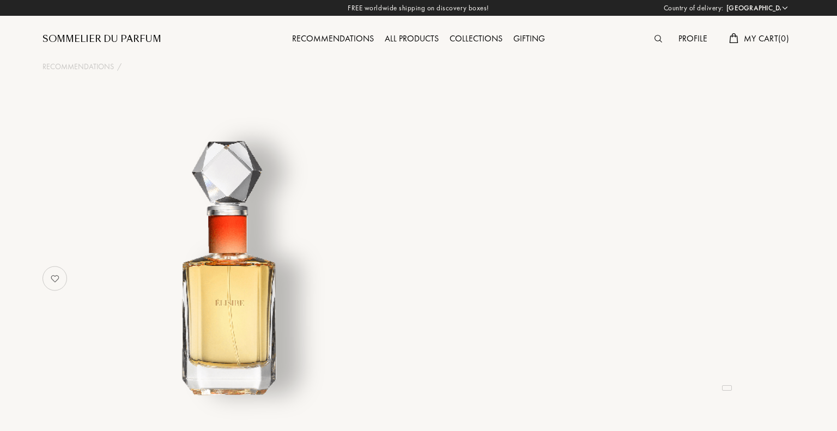
select select "UK"
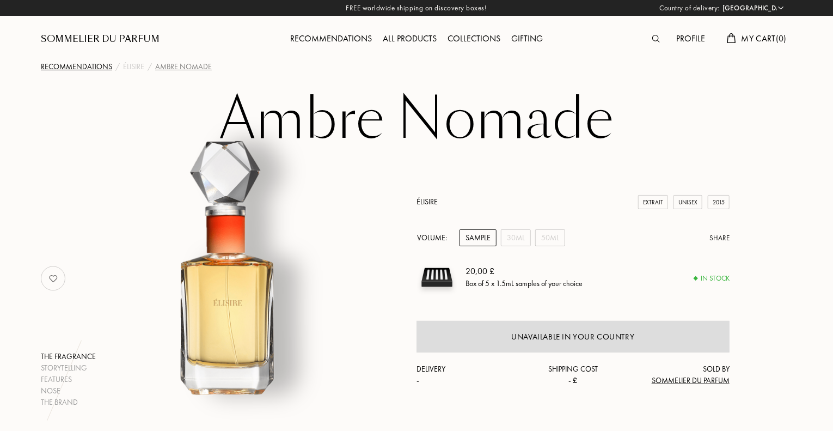
click at [86, 66] on div "Recommendations" at bounding box center [76, 66] width 71 height 11
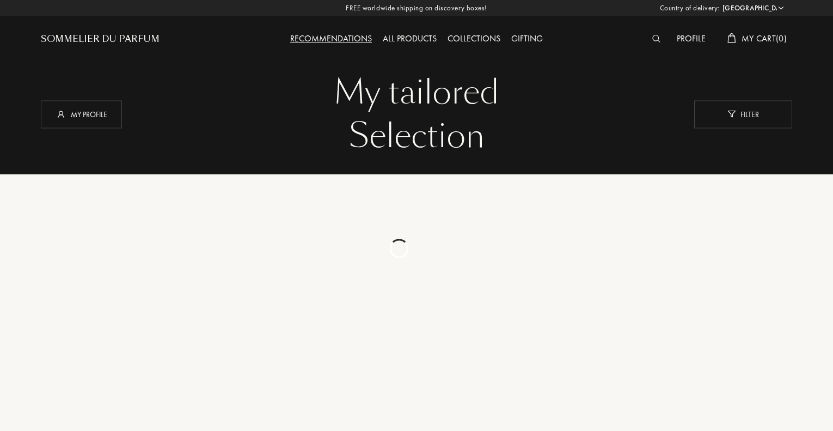
select select "UK"
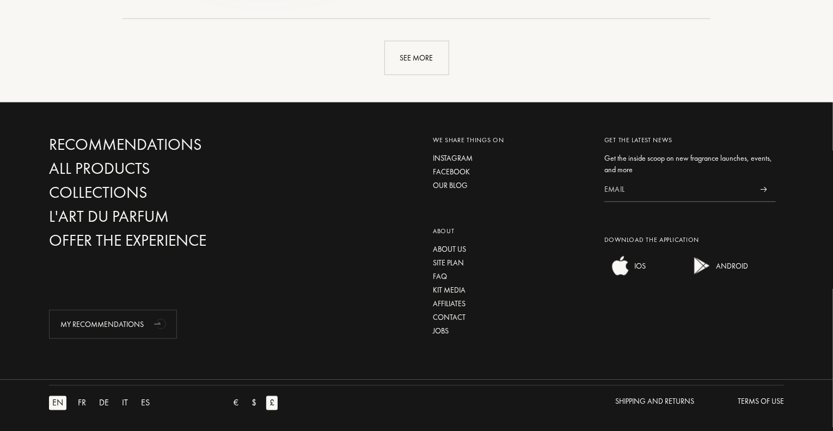
scroll to position [2762, 0]
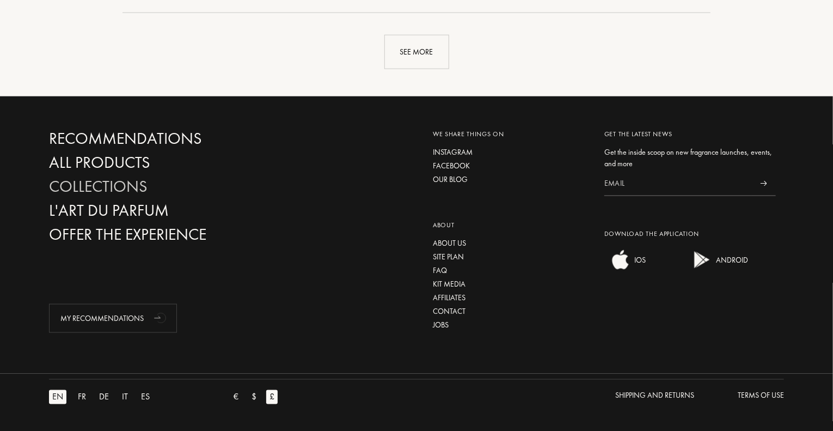
click at [127, 184] on div "Collections" at bounding box center [166, 186] width 234 height 19
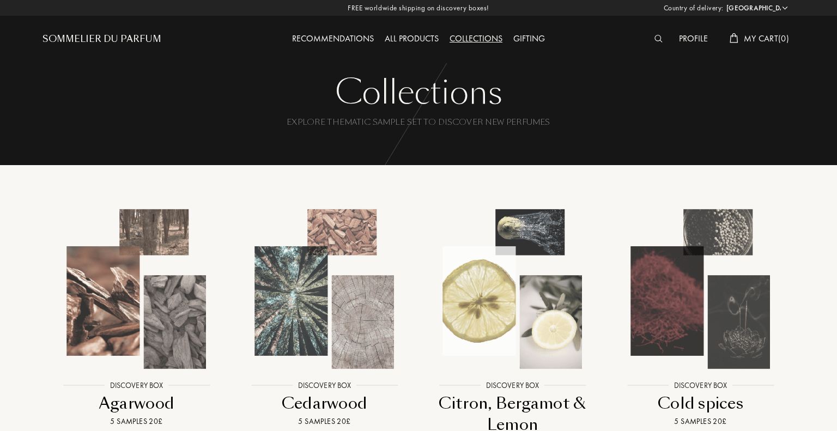
select select "UK"
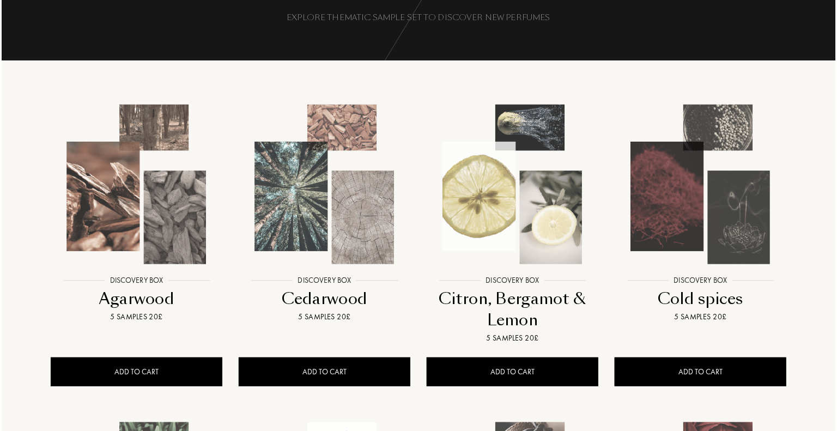
scroll to position [109, 0]
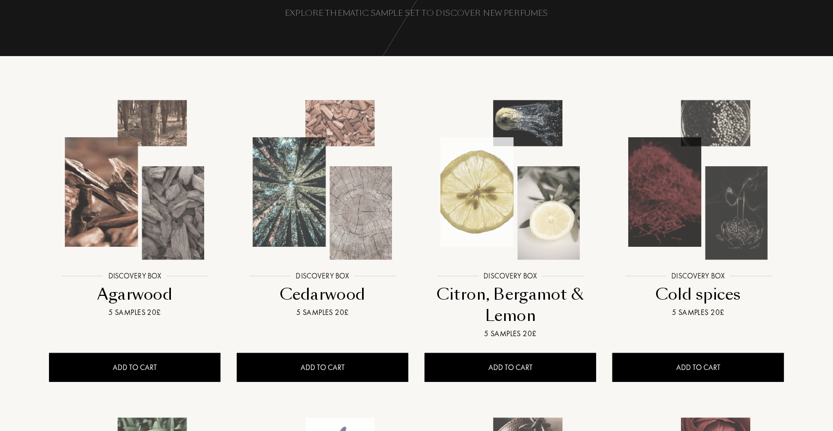
click at [140, 230] on img at bounding box center [134, 179] width 169 height 169
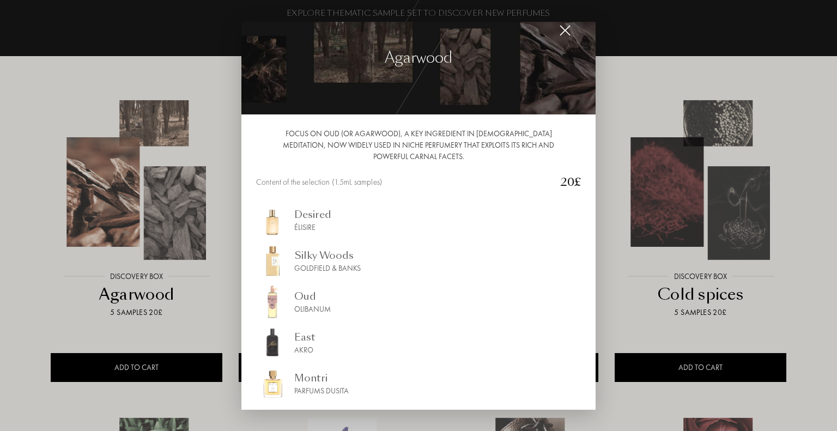
scroll to position [20, 0]
click at [565, 29] on img at bounding box center [565, 31] width 12 height 12
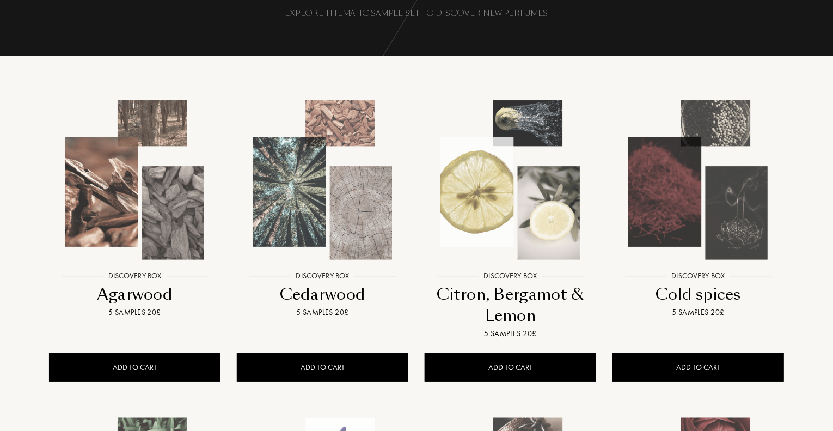
click at [349, 211] on img at bounding box center [322, 179] width 169 height 169
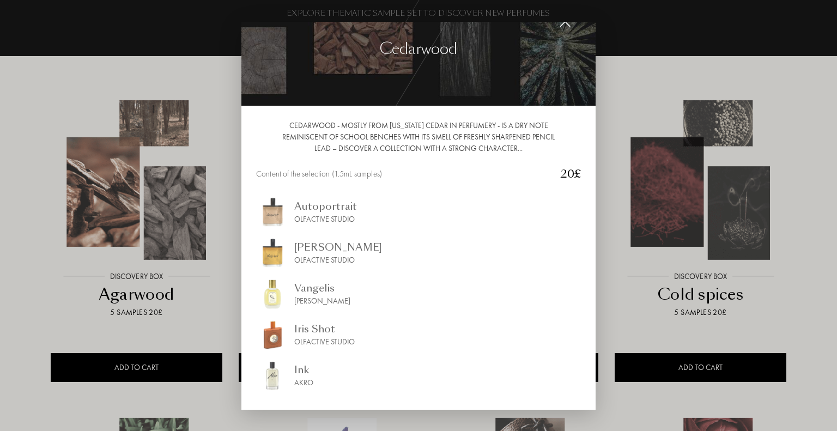
scroll to position [0, 0]
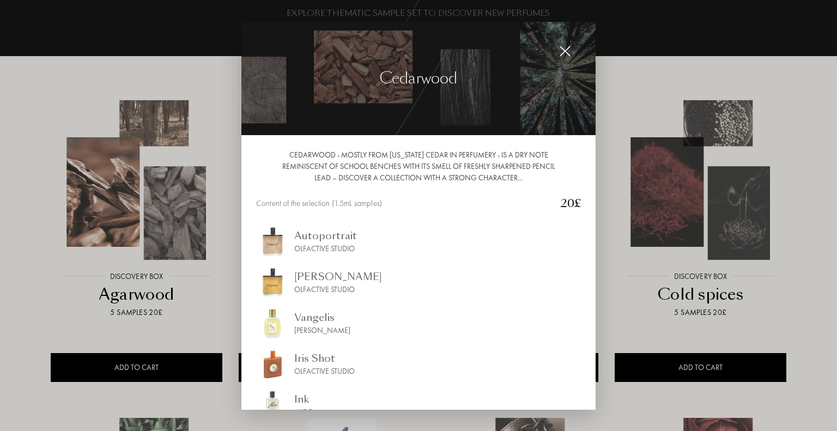
click at [567, 48] on img at bounding box center [565, 51] width 12 height 12
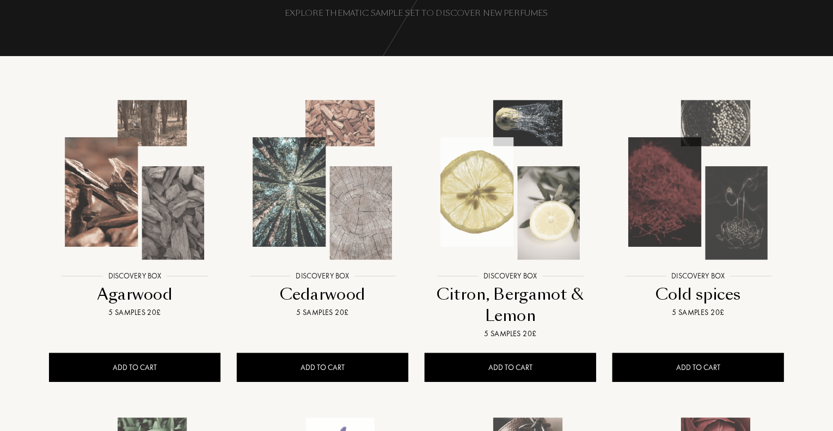
click at [505, 245] on img at bounding box center [510, 179] width 169 height 169
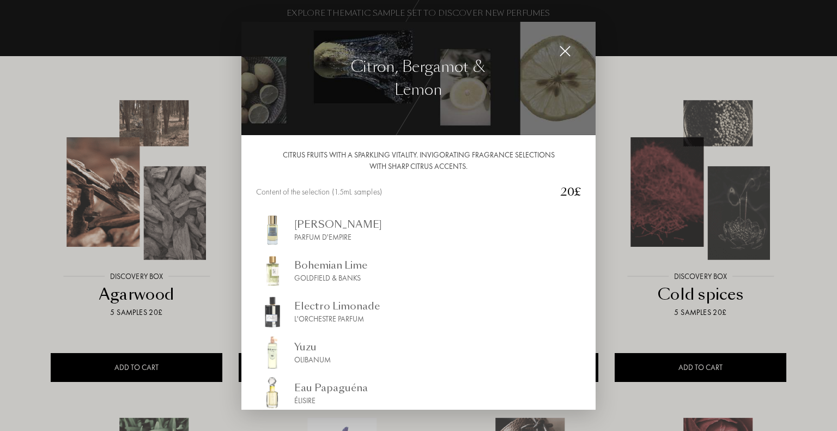
click at [565, 50] on img at bounding box center [565, 51] width 12 height 12
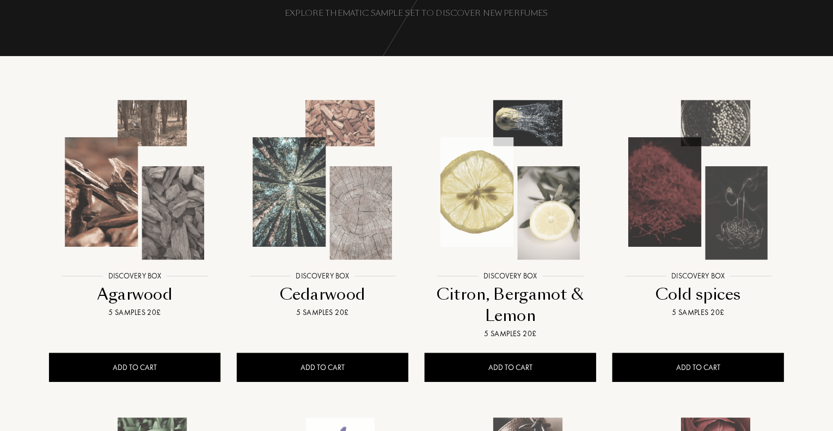
click at [697, 235] on img at bounding box center [698, 179] width 169 height 169
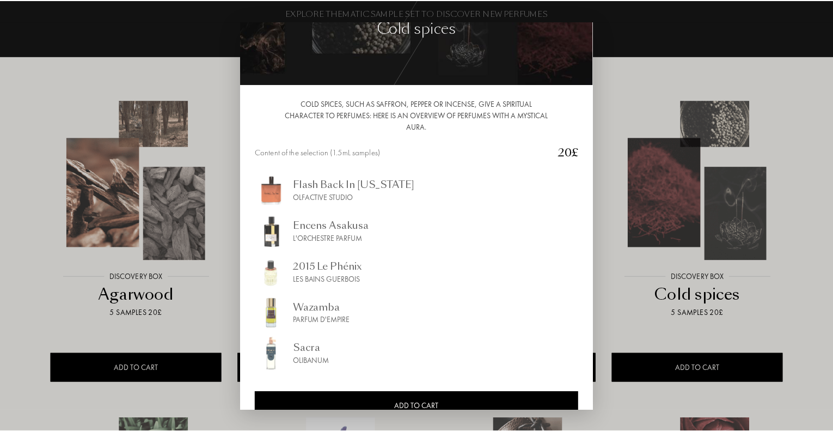
scroll to position [20, 0]
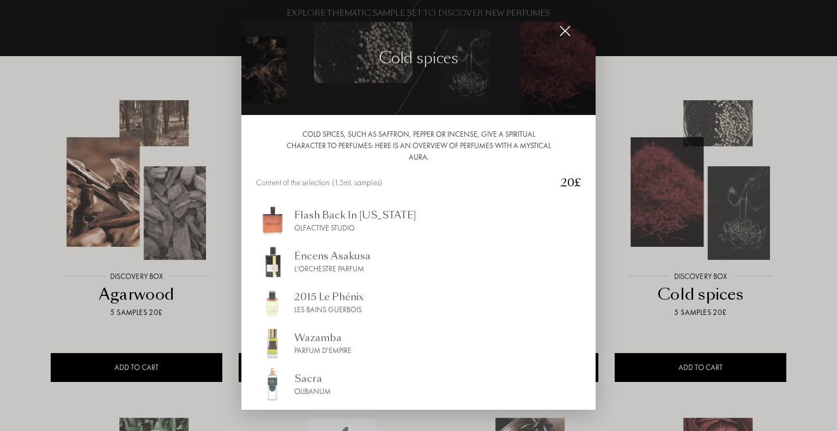
click at [563, 32] on img at bounding box center [565, 31] width 12 height 12
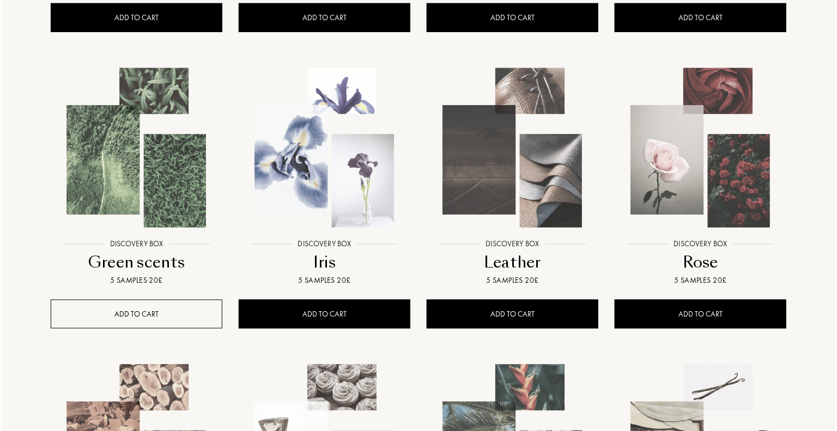
scroll to position [490, 0]
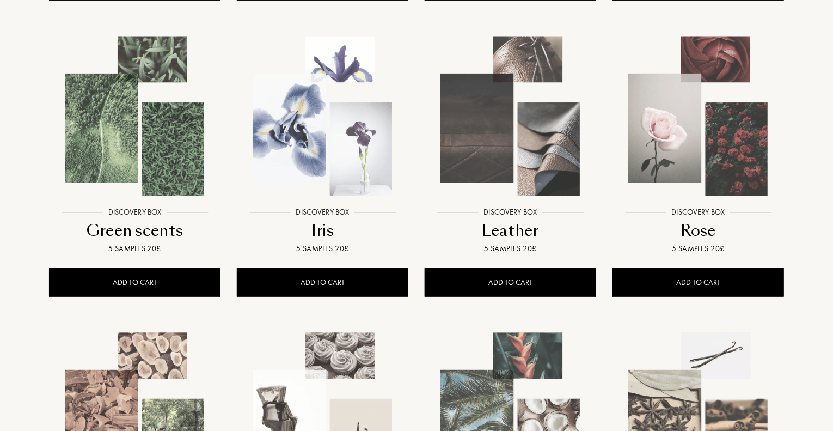
click at [155, 130] on img at bounding box center [134, 116] width 169 height 169
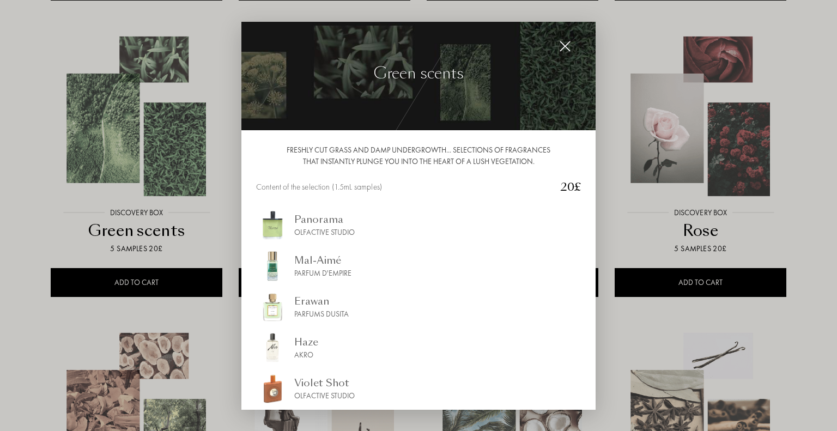
scroll to position [0, 0]
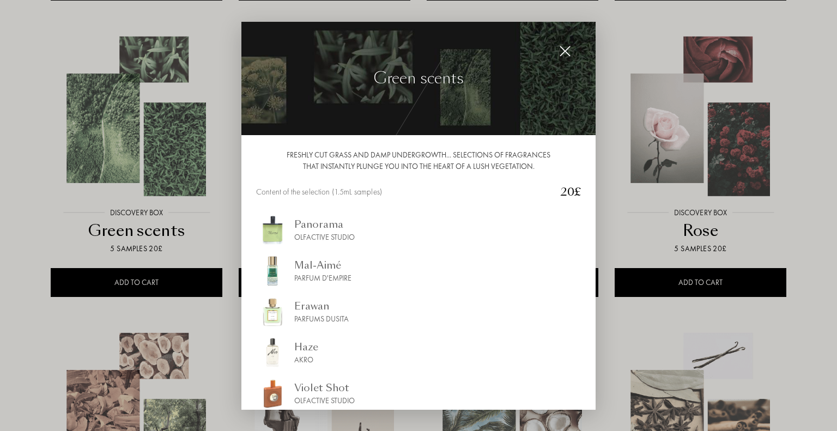
click at [569, 51] on img at bounding box center [565, 51] width 12 height 12
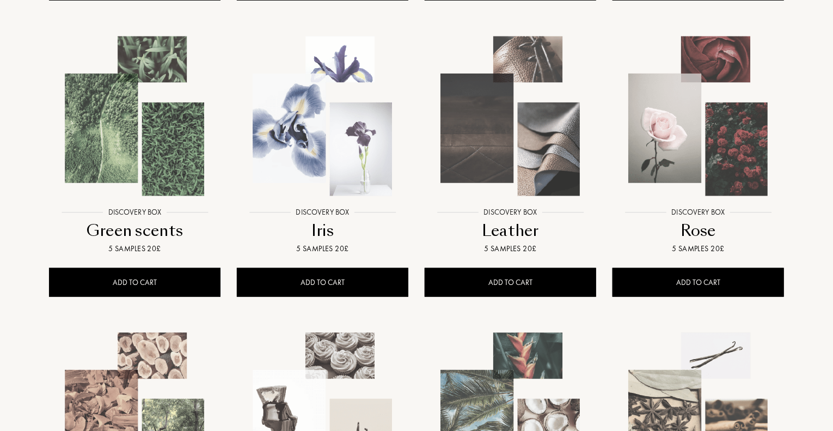
click at [337, 163] on img at bounding box center [322, 116] width 169 height 169
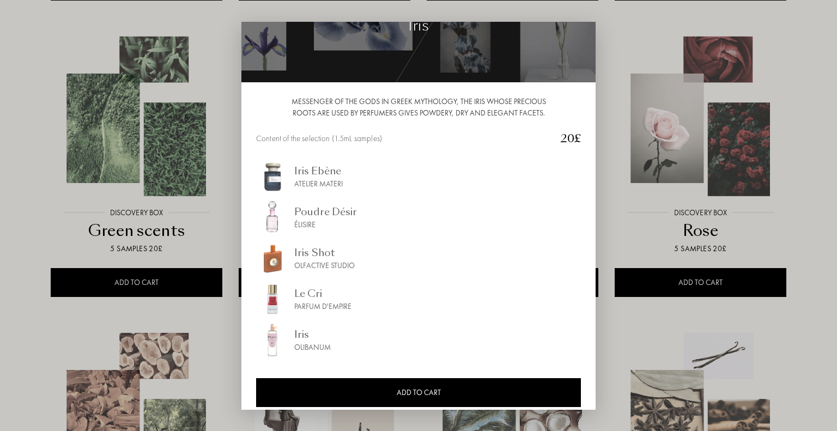
scroll to position [54, 0]
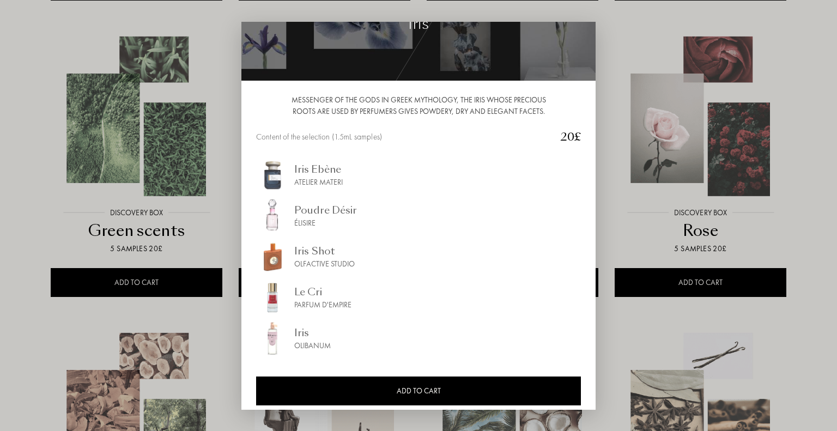
click at [272, 300] on img at bounding box center [272, 297] width 33 height 33
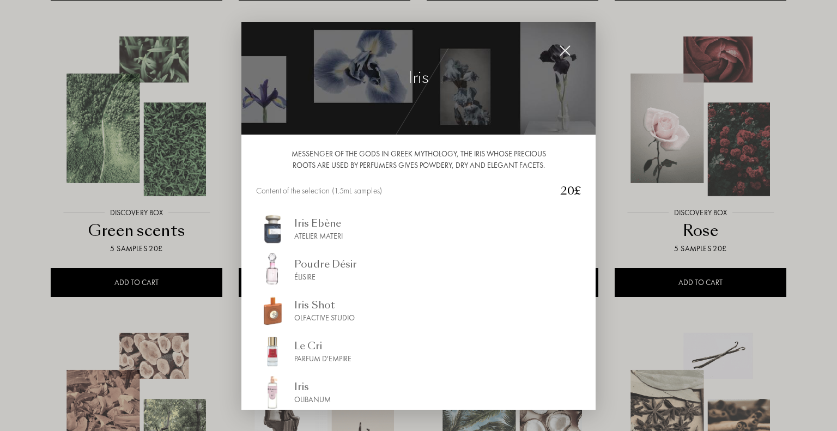
scroll to position [0, 0]
click at [563, 49] on img at bounding box center [565, 51] width 12 height 12
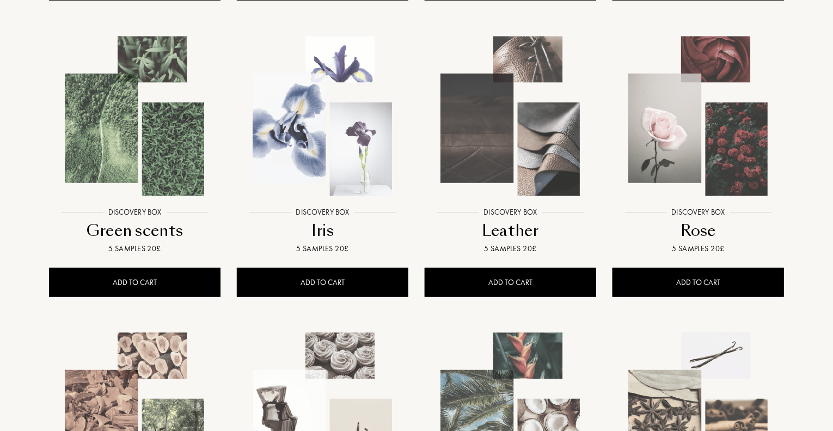
click at [516, 124] on img at bounding box center [510, 116] width 169 height 169
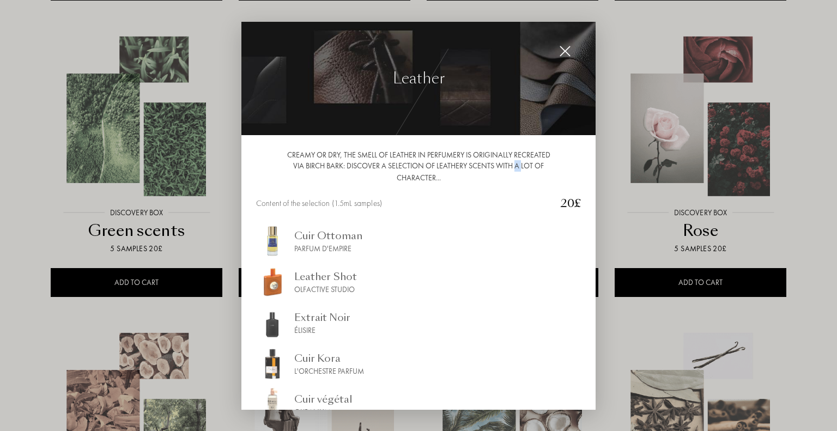
click at [516, 149] on div "Creamy or dry, the smell of leather in perfumery is originally recreated via bi…" at bounding box center [418, 166] width 325 height 34
click at [564, 50] on img at bounding box center [565, 51] width 12 height 12
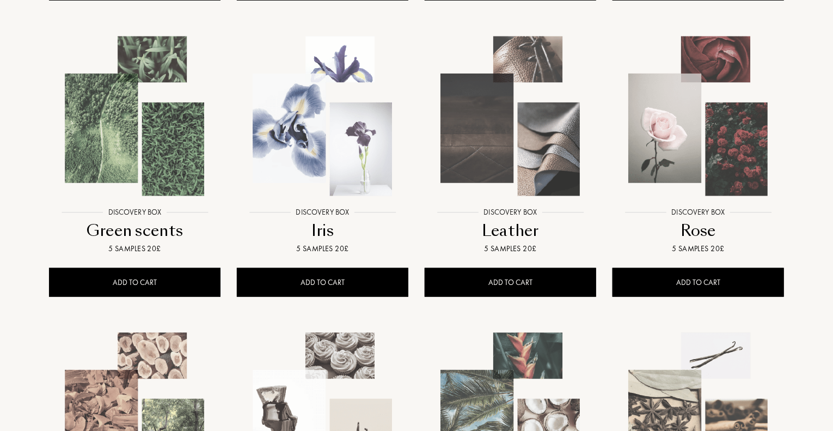
click at [706, 130] on img at bounding box center [698, 116] width 169 height 169
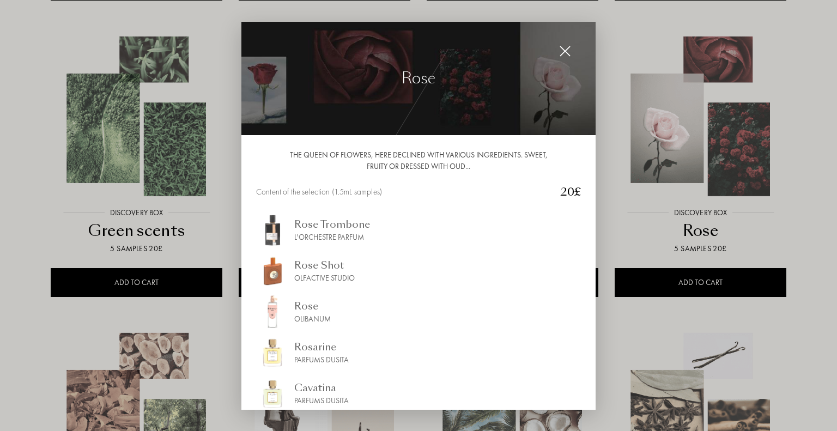
click at [568, 50] on img at bounding box center [565, 51] width 12 height 12
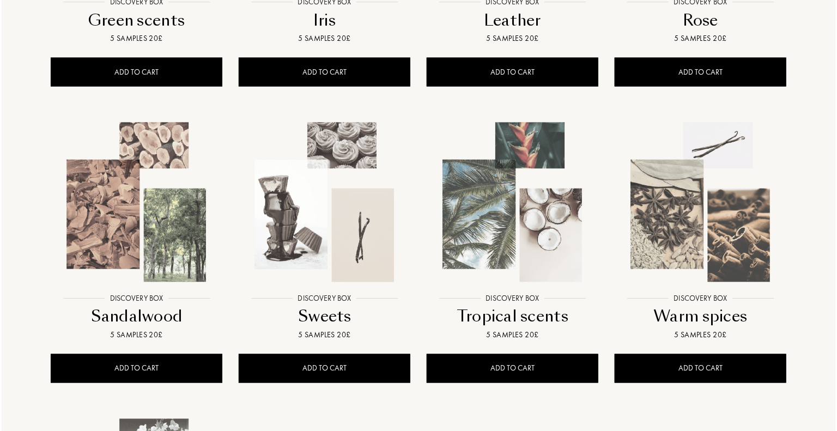
scroll to position [708, 0]
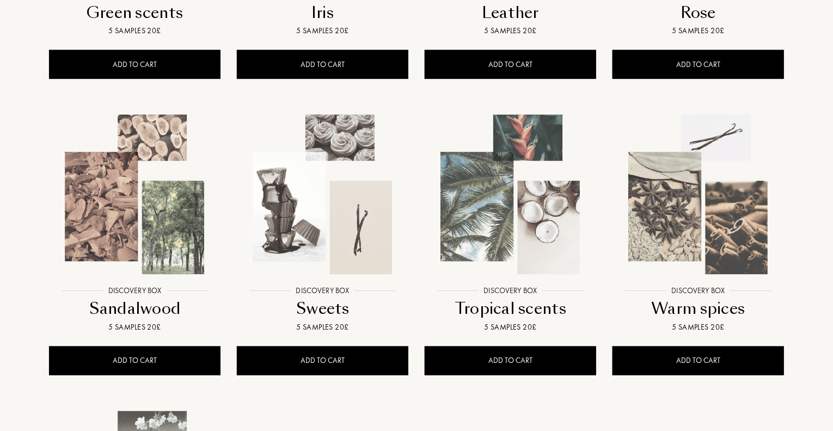
click at [157, 192] on img at bounding box center [134, 194] width 169 height 169
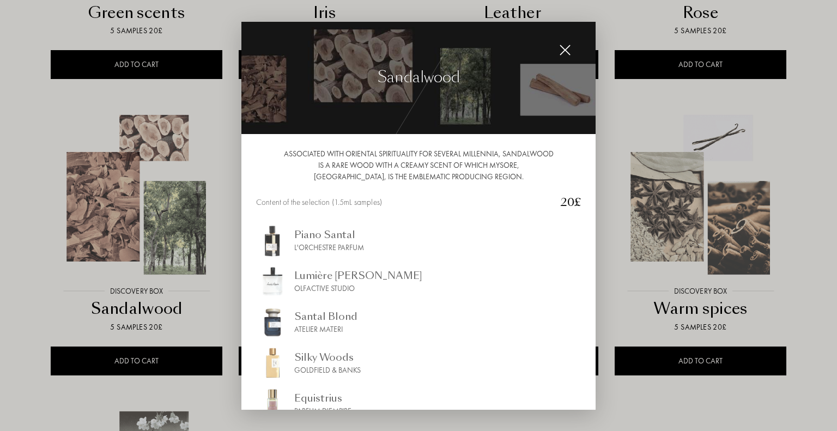
scroll to position [0, 0]
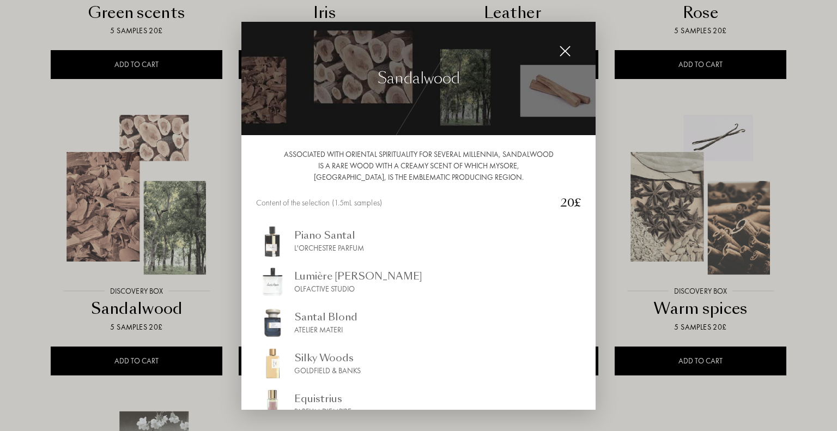
click at [567, 48] on img at bounding box center [565, 51] width 12 height 12
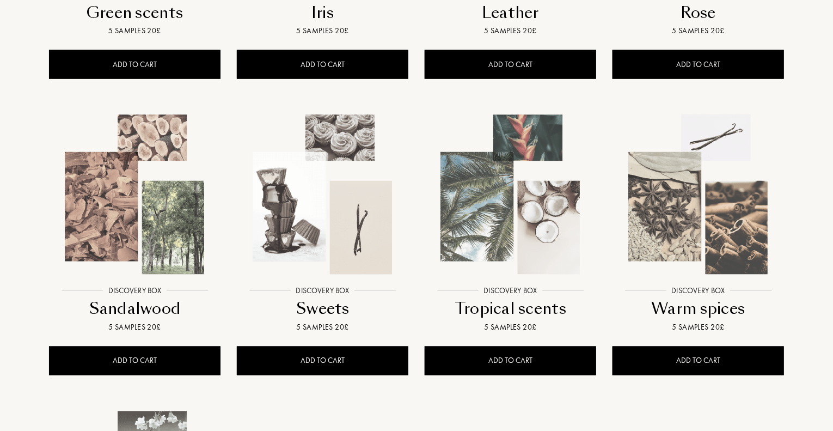
click at [357, 218] on img at bounding box center [322, 194] width 169 height 169
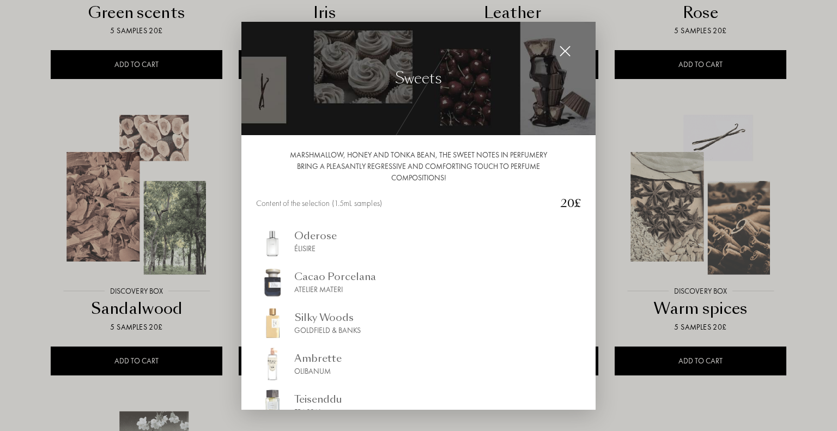
click at [567, 50] on img at bounding box center [565, 51] width 12 height 12
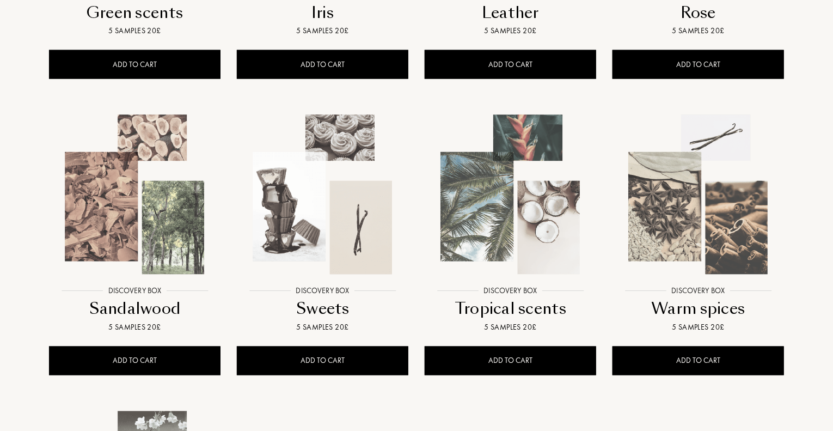
click at [505, 221] on img at bounding box center [510, 194] width 169 height 169
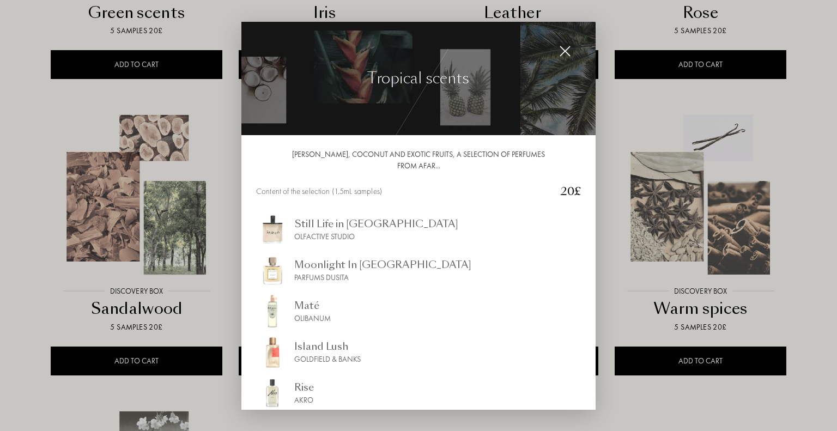
click at [564, 49] on img at bounding box center [565, 51] width 12 height 12
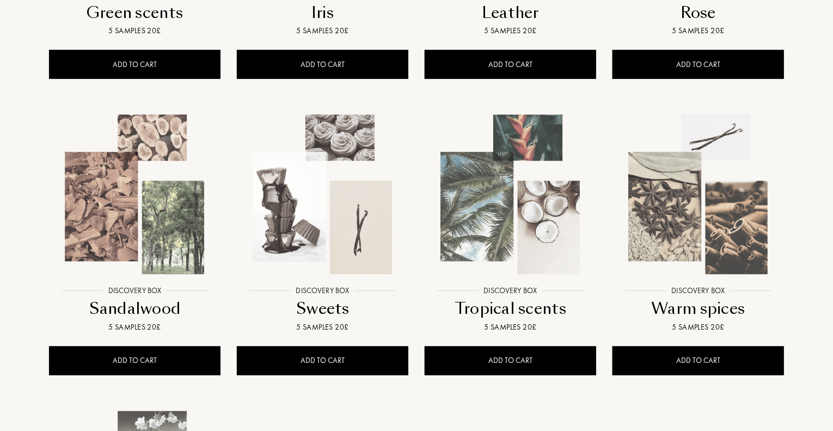
click at [680, 246] on img at bounding box center [698, 194] width 169 height 169
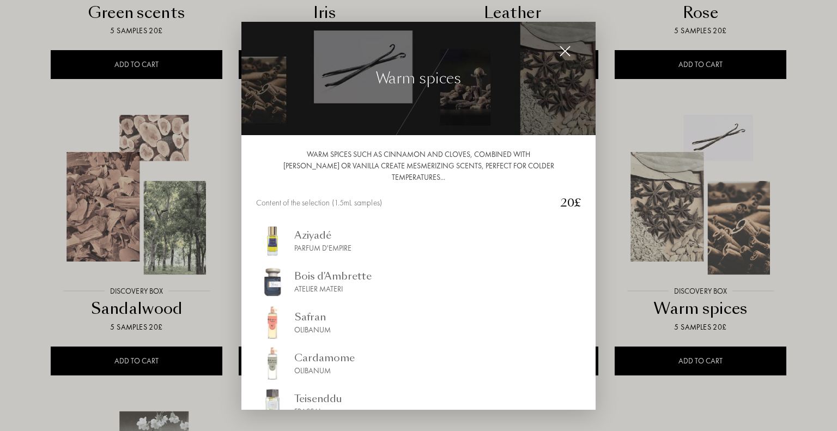
click at [563, 44] on div at bounding box center [565, 51] width 22 height 22
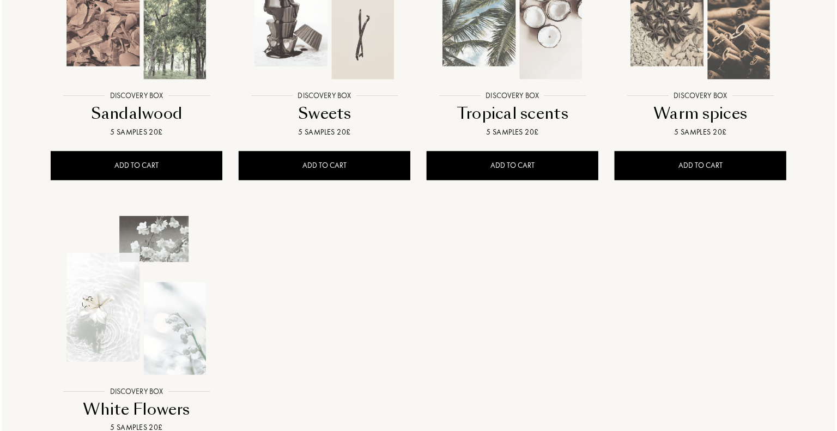
scroll to position [926, 0]
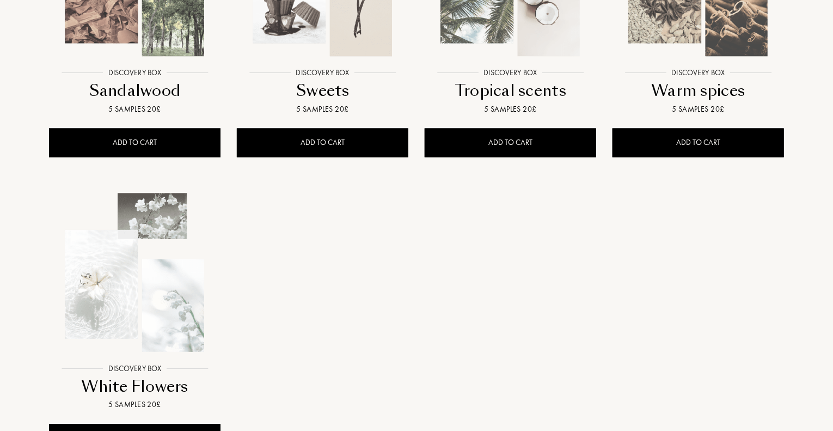
click at [153, 259] on img at bounding box center [134, 272] width 169 height 169
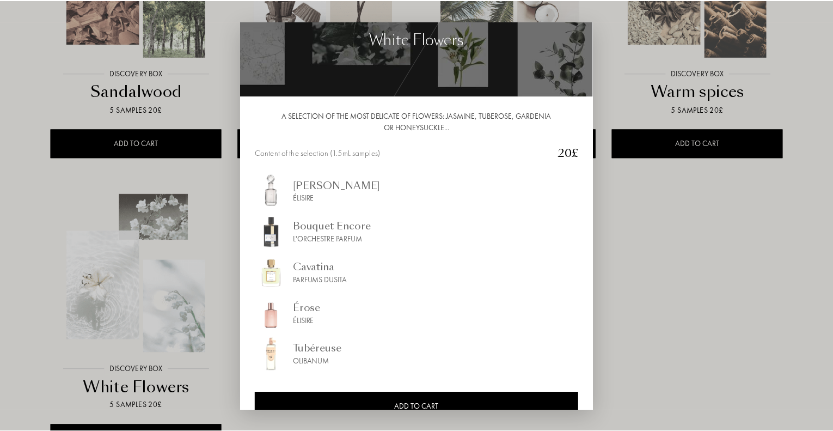
scroll to position [0, 0]
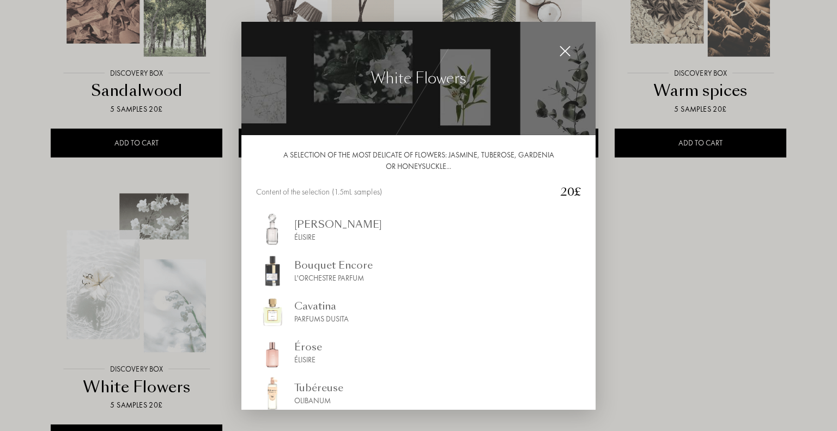
click at [564, 50] on img at bounding box center [565, 51] width 12 height 12
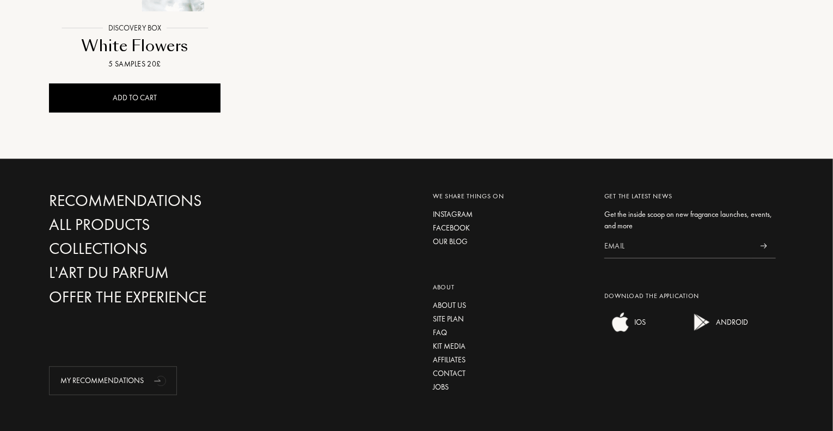
scroll to position [1307, 0]
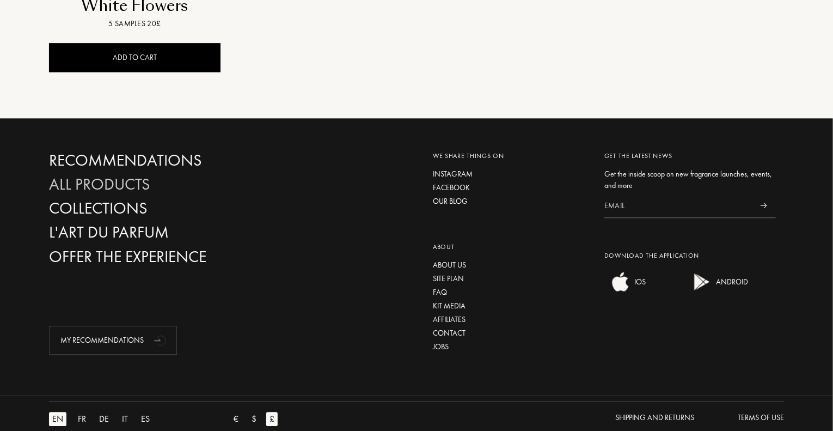
click at [129, 178] on div "All products" at bounding box center [166, 184] width 234 height 19
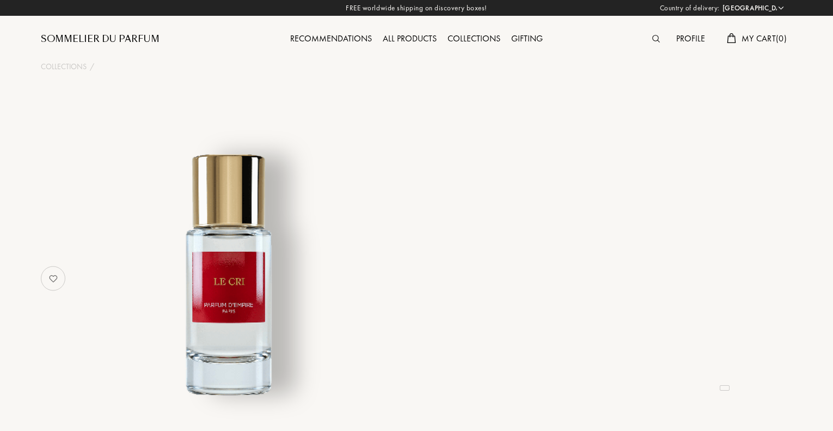
select select "UK"
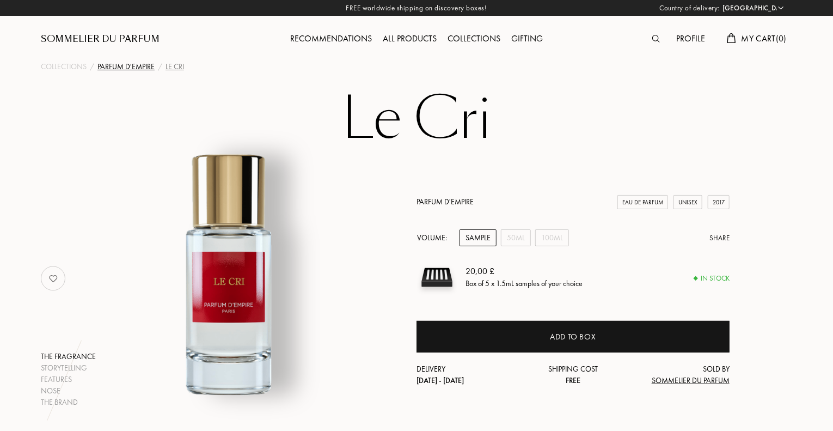
click at [126, 66] on div "Parfum d'Empire" at bounding box center [126, 66] width 57 height 11
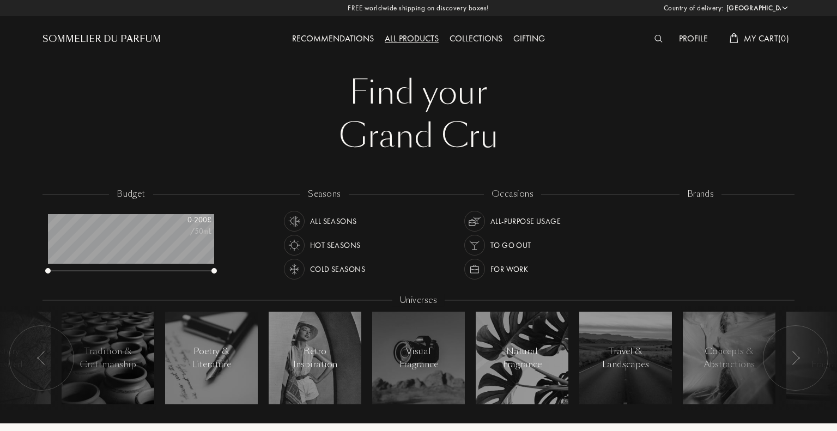
select select "UK"
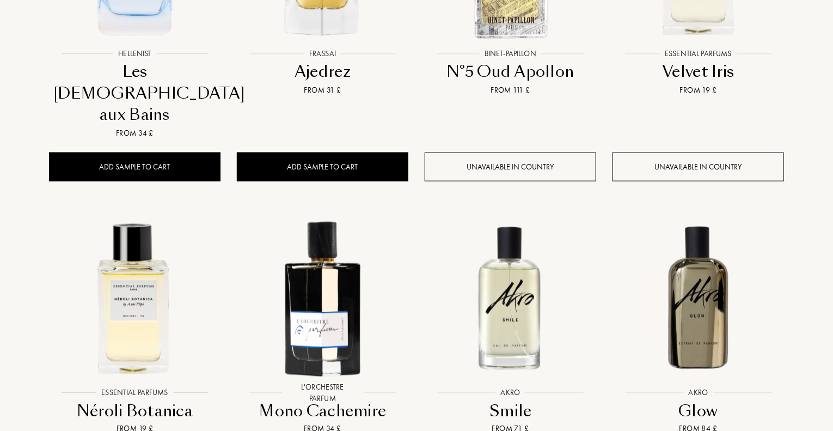
scroll to position [654, 0]
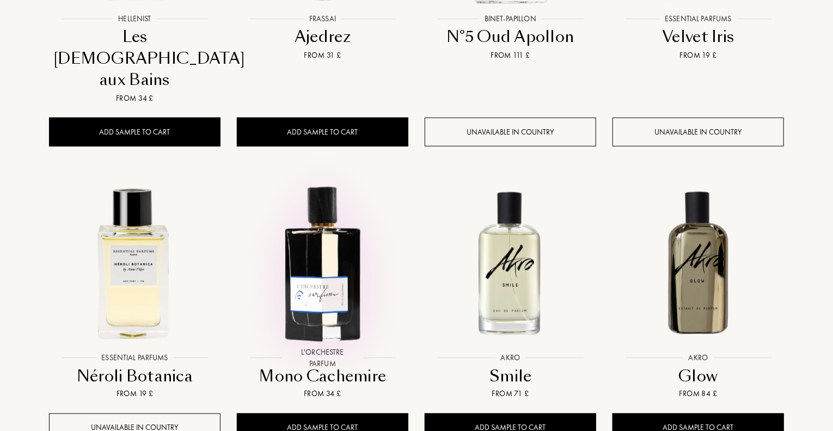
click at [360, 328] on div at bounding box center [323, 272] width 188 height 212
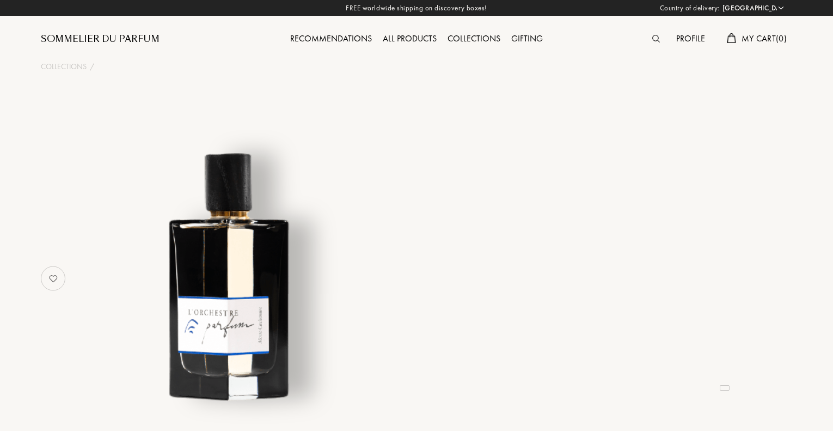
select select "UK"
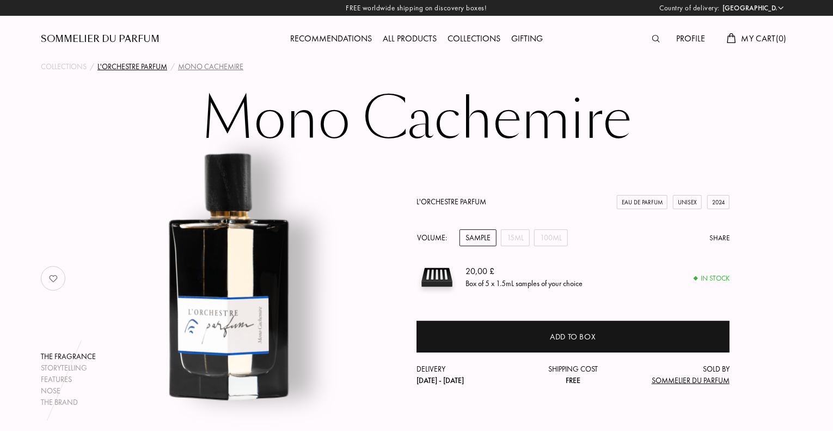
click at [137, 71] on div "L'Orchestre Parfum" at bounding box center [133, 66] width 70 height 11
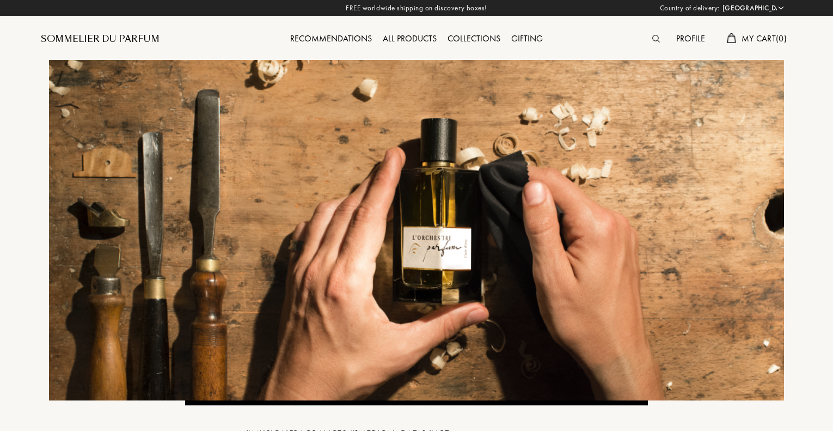
select select "UK"
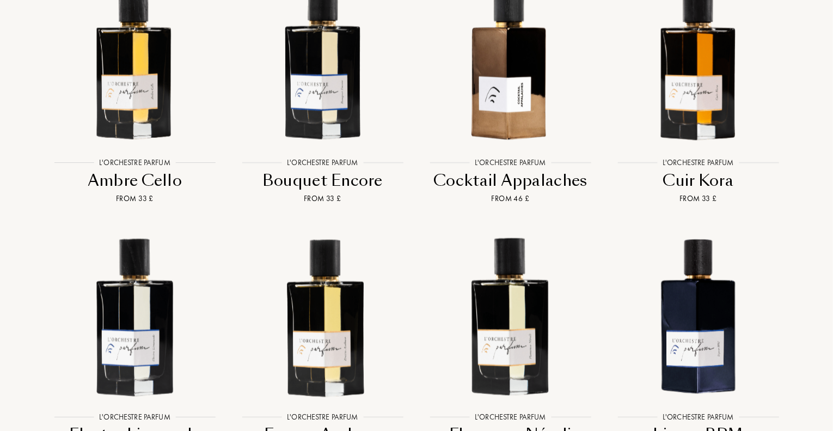
scroll to position [926, 0]
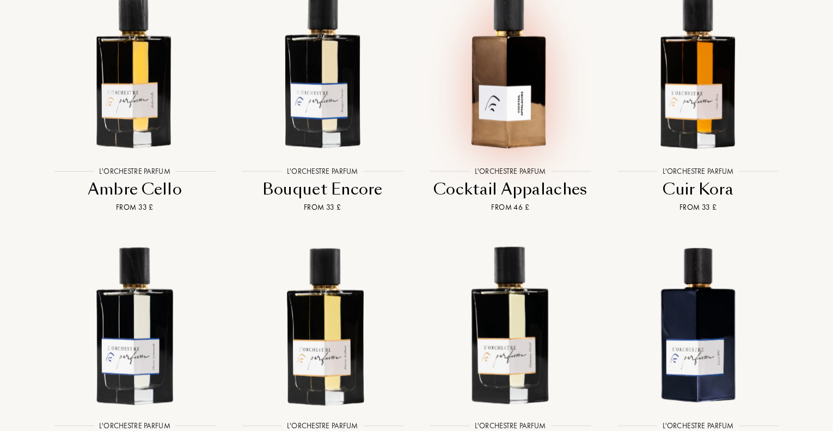
click at [507, 131] on img at bounding box center [510, 69] width 169 height 169
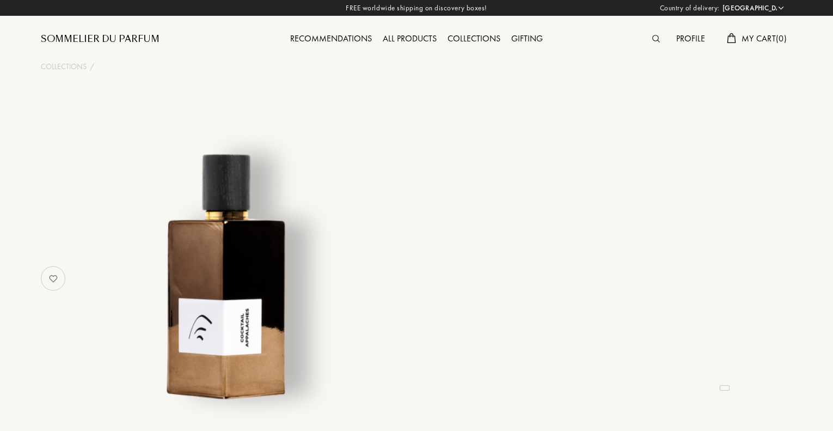
select select "UK"
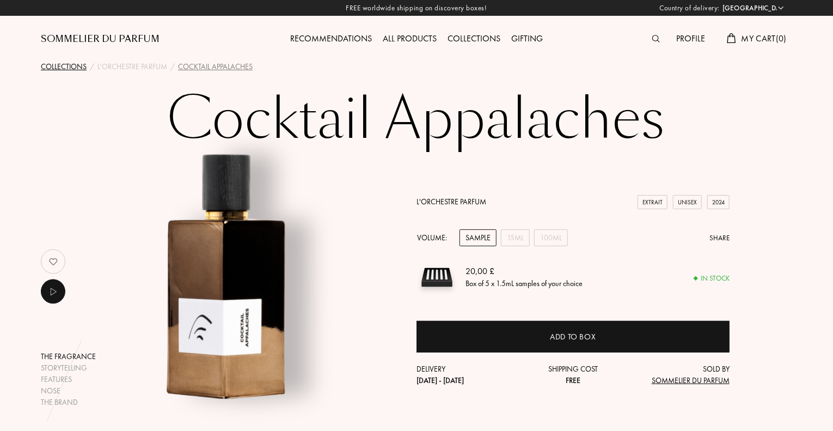
click at [72, 62] on div "Collections" at bounding box center [64, 66] width 46 height 11
click at [72, 63] on div "Collections" at bounding box center [64, 66] width 46 height 11
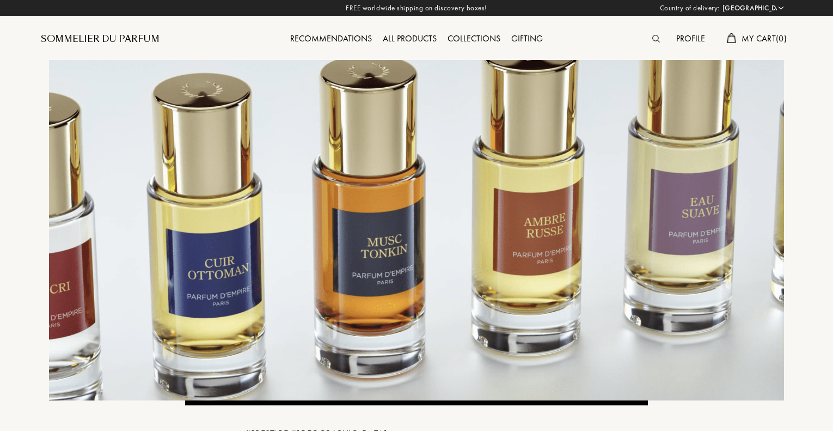
select select "UK"
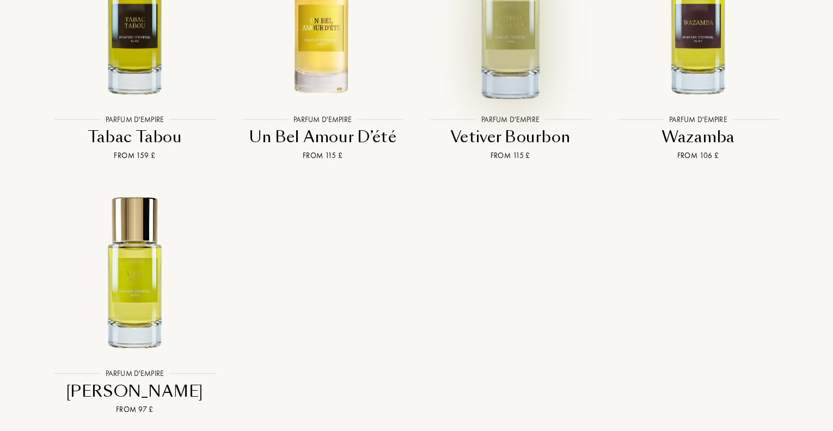
scroll to position [3486, 0]
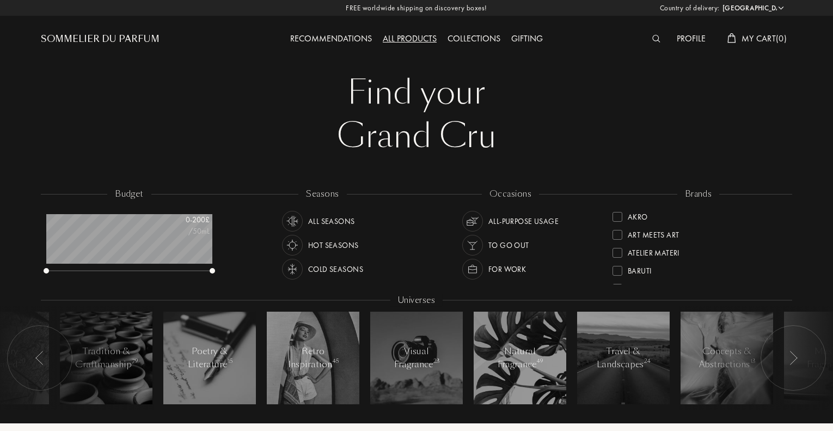
select select "UK"
click at [340, 37] on div "Recommendations" at bounding box center [331, 39] width 93 height 14
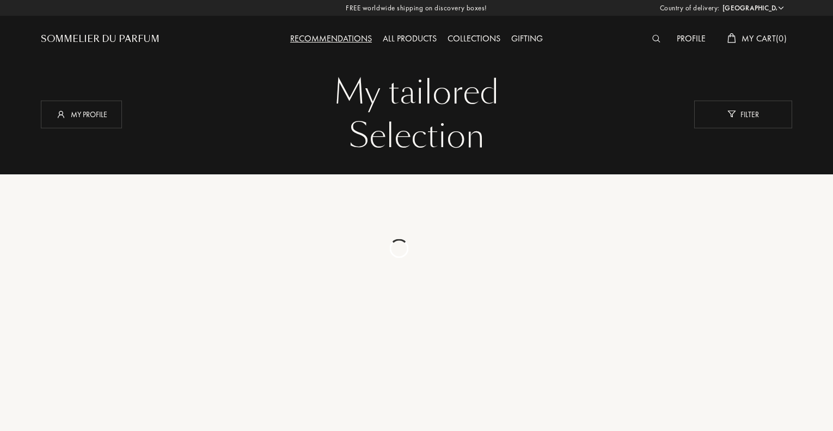
select select "UK"
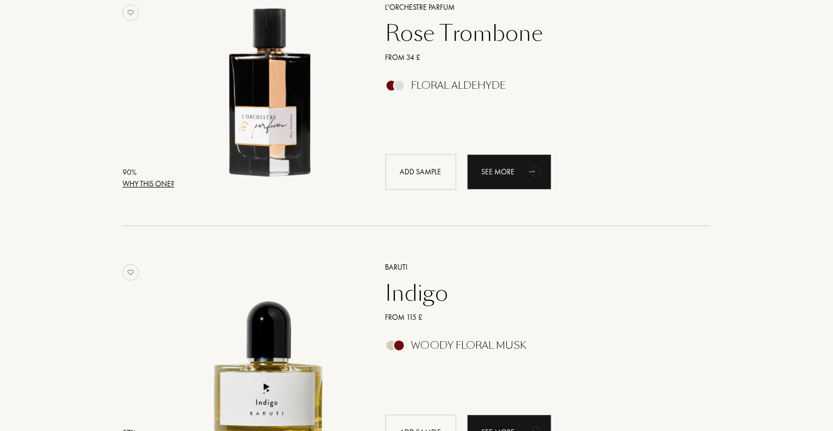
scroll to position [1743, 0]
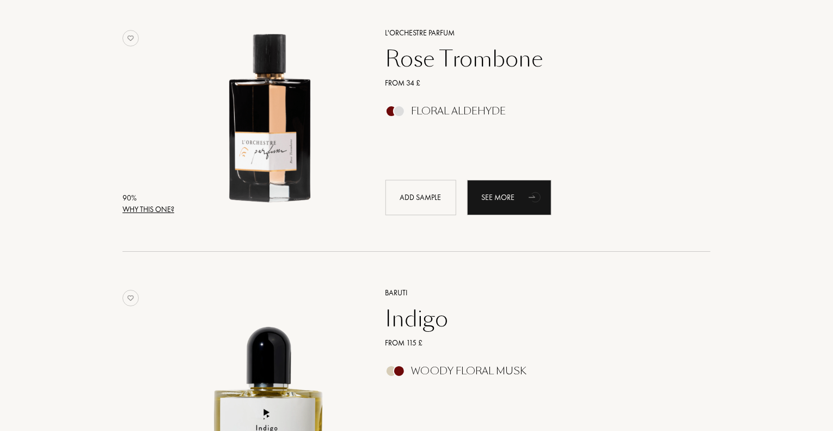
click at [398, 291] on div "Baruti" at bounding box center [537, 292] width 318 height 11
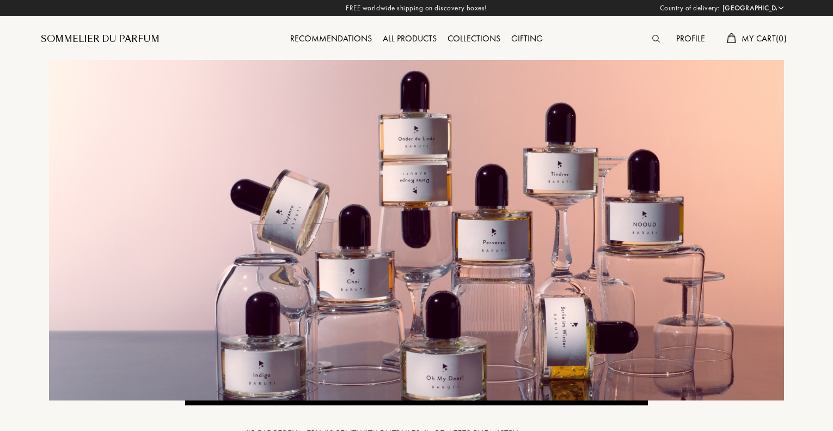
select select "UK"
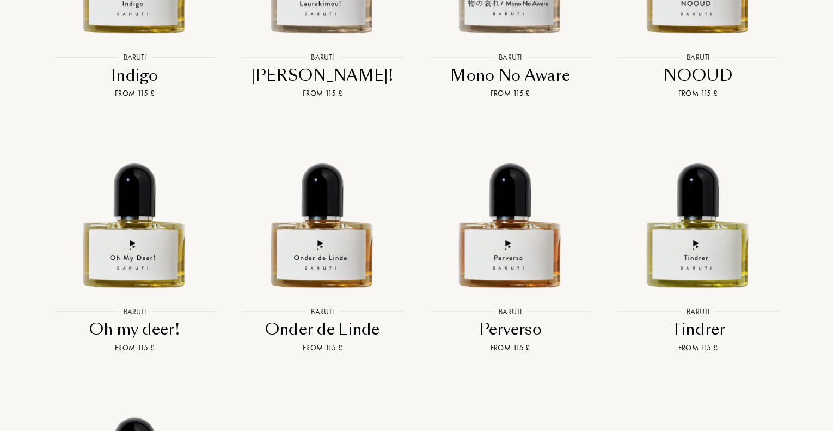
scroll to position [1468, 0]
